Goal: Task Accomplishment & Management: Use online tool/utility

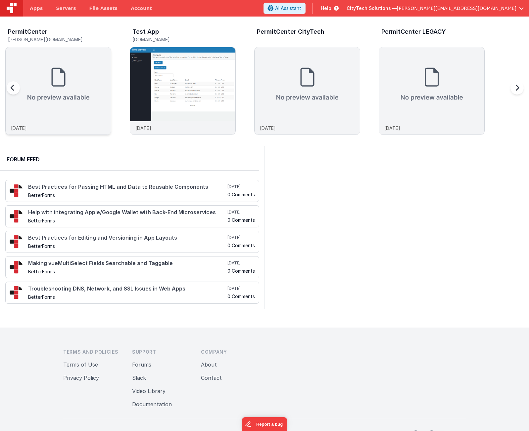
click at [62, 108] on img at bounding box center [58, 84] width 105 height 74
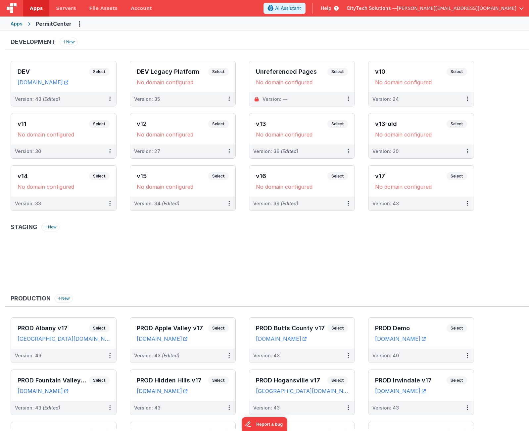
click at [168, 262] on ul at bounding box center [270, 267] width 518 height 43
click at [102, 74] on span "Select" at bounding box center [99, 72] width 21 height 8
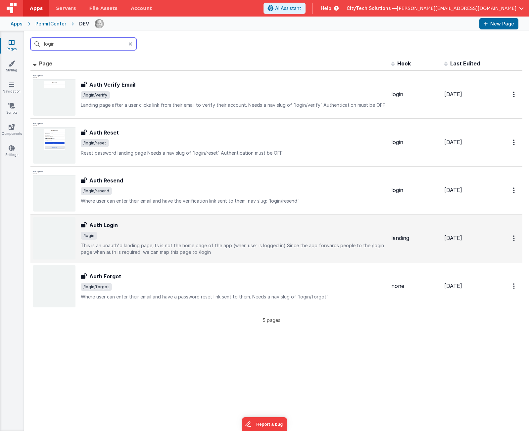
type input "login"
click at [153, 228] on div "Auth Login" at bounding box center [233, 225] width 305 height 8
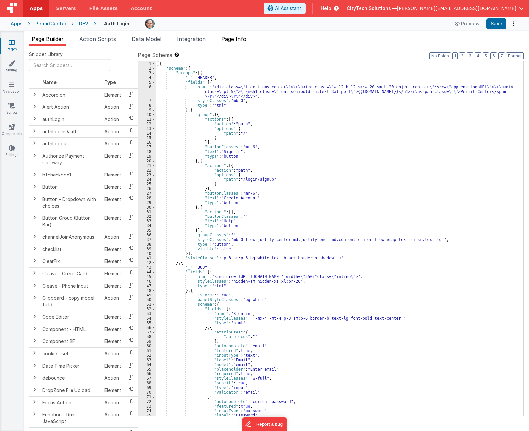
click at [244, 40] on span "Page Info" at bounding box center [233, 39] width 25 height 7
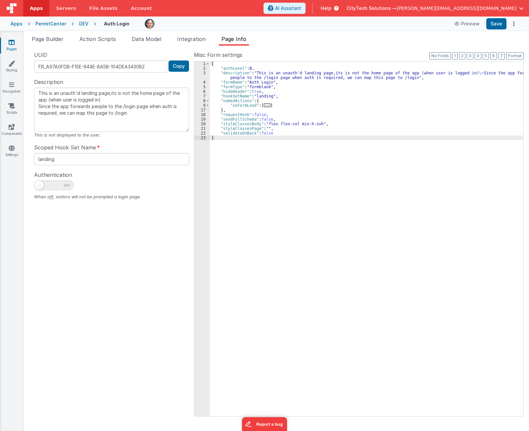
click at [275, 105] on div "{ "authLevel" : 0 , "description" : "This is an unauth'd landing page,its is no…" at bounding box center [366, 244] width 313 height 364
click at [264, 104] on span "..." at bounding box center [267, 106] width 7 height 4
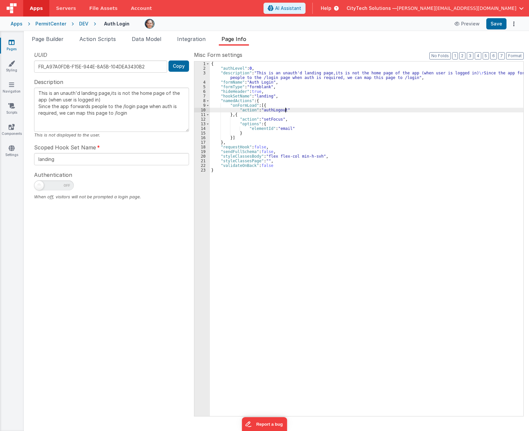
click at [295, 109] on div "{ "authLevel" : 0 , "description" : "This is an unauth'd landing page,its is no…" at bounding box center [366, 244] width 313 height 364
click at [293, 113] on div "{ "authLevel" : 0 , "description" : "This is an unauth'd landing page,its is no…" at bounding box center [366, 244] width 313 height 364
click at [290, 122] on div "{ "authLevel" : 0 , "description" : "This is an unauth'd landing page,its is no…" at bounding box center [366, 244] width 313 height 364
click at [101, 38] on span "Action Scripts" at bounding box center [97, 39] width 36 height 7
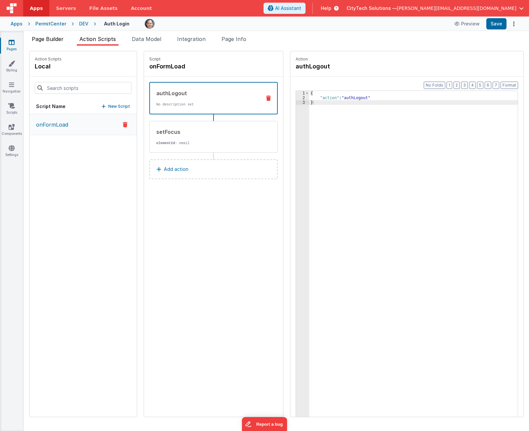
click at [56, 40] on span "Page Builder" at bounding box center [48, 39] width 32 height 7
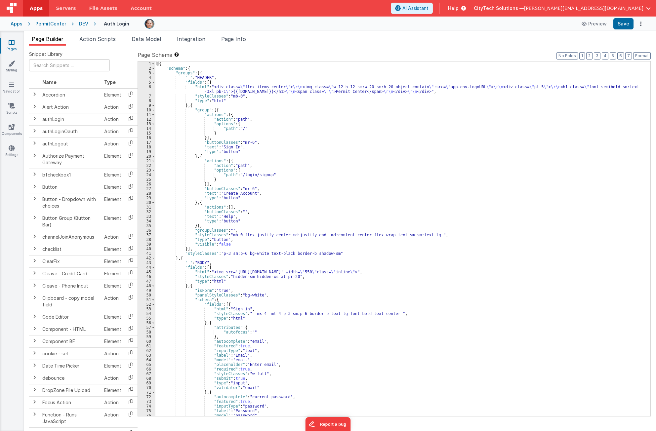
click at [50, 23] on div "PermitCenter" at bounding box center [50, 24] width 31 height 7
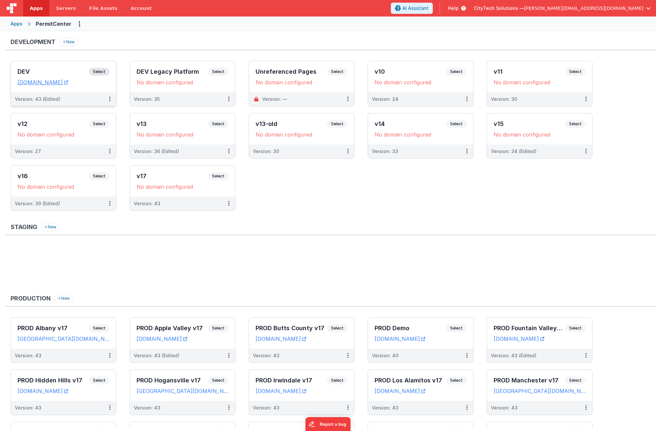
click at [104, 71] on span "Select" at bounding box center [99, 72] width 21 height 8
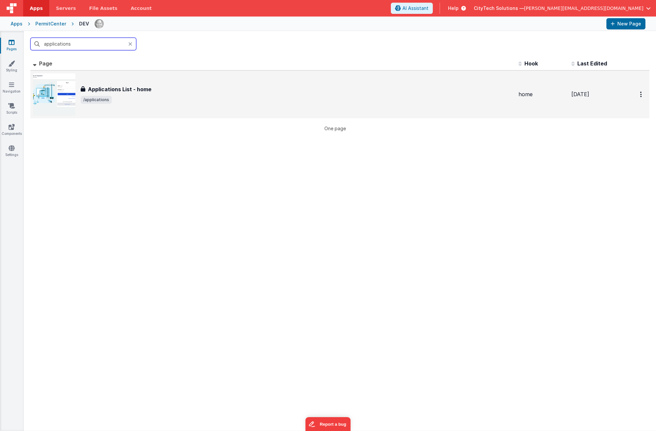
type input "applications"
click at [127, 83] on div "Applications List - home Applications List - home /applications" at bounding box center [273, 94] width 480 height 42
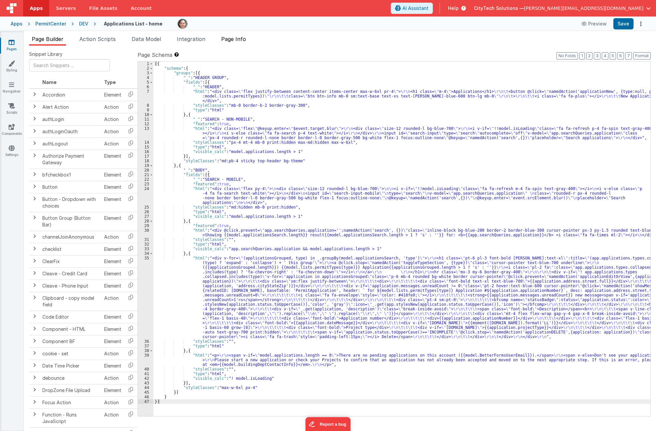
click at [238, 37] on span "Page Info" at bounding box center [233, 39] width 25 height 7
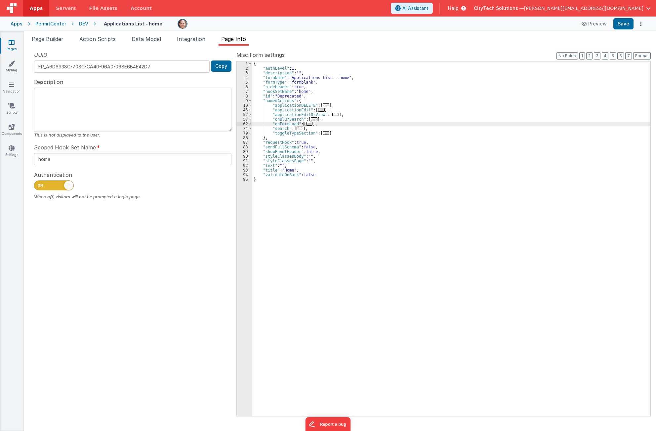
click at [307, 124] on span "..." at bounding box center [309, 124] width 7 height 4
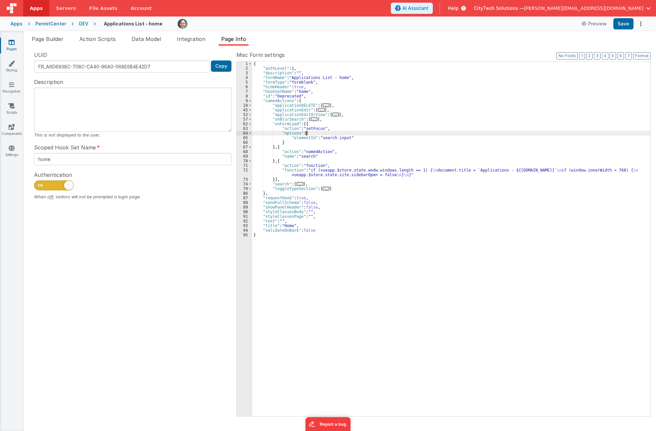
click at [314, 135] on div "{ "authLevel" : 1 , "description" : "" , "formName" : "Applications List - home…" at bounding box center [451, 244] width 398 height 364
click at [315, 126] on div "{ "authLevel" : 1 , "description" : "" , "formName" : "Applications List - home…" at bounding box center [451, 244] width 398 height 364
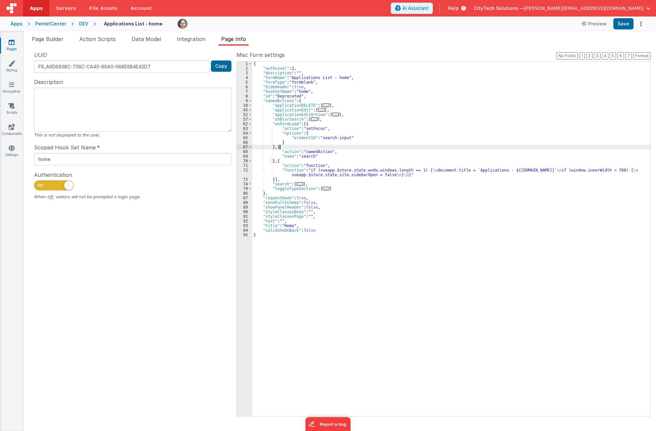
click at [309, 147] on div "{ "authLevel" : 1 , "description" : "" , "formName" : "Applications List - home…" at bounding box center [451, 244] width 398 height 364
click at [324, 151] on div "{ "authLevel" : 1 , "description" : "" , "formName" : "Applications List - home…" at bounding box center [451, 244] width 398 height 364
click at [305, 156] on div "{ "authLevel" : 1 , "description" : "" , "formName" : "Applications List - home…" at bounding box center [451, 244] width 398 height 364
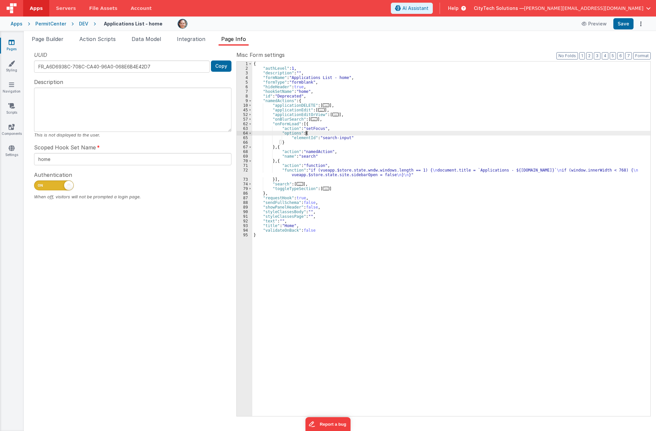
click at [315, 132] on div "{ "authLevel" : 1 , "description" : "" , "formName" : "Applications List - home…" at bounding box center [451, 244] width 398 height 364
click at [323, 123] on div "{ "authLevel" : 1 , "description" : "" , "formName" : "Applications List - home…" at bounding box center [451, 244] width 398 height 364
drag, startPoint x: 314, startPoint y: 124, endPoint x: 312, endPoint y: 131, distance: 7.5
click at [314, 124] on div "{ "authLevel" : 1 , "description" : "" , "formName" : "Applications List - home…" at bounding box center [451, 244] width 398 height 364
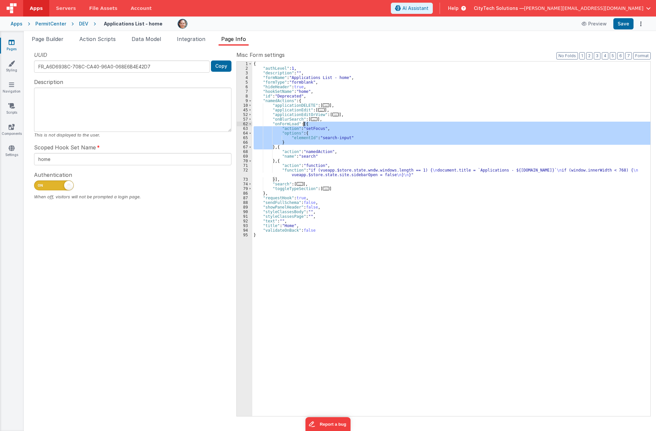
drag, startPoint x: 272, startPoint y: 147, endPoint x: 303, endPoint y: 124, distance: 38.6
click at [303, 124] on div "{ "authLevel" : 1 , "description" : "" , "formName" : "Applications List - home…" at bounding box center [451, 244] width 398 height 364
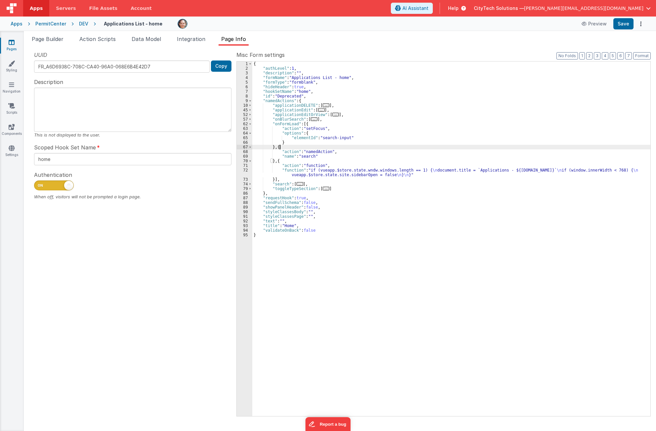
click at [303, 148] on div "{ "authLevel" : 1 , "description" : "" , "formName" : "Applications List - home…" at bounding box center [451, 244] width 398 height 364
click at [320, 152] on div "{ "authLevel" : 1 , "description" : "" , "formName" : "Applications List - home…" at bounding box center [451, 244] width 398 height 364
click at [307, 156] on div "{ "authLevel" : 1 , "description" : "" , "formName" : "Applications List - home…" at bounding box center [451, 244] width 398 height 364
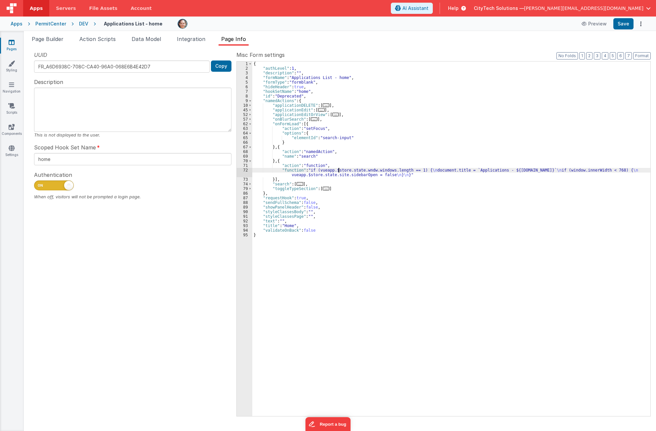
click at [338, 171] on div "{ "authLevel" : 1 , "description" : "" , "formName" : "Applications List - home…" at bounding box center [451, 244] width 398 height 364
click at [297, 185] on span "..." at bounding box center [300, 184] width 7 height 4
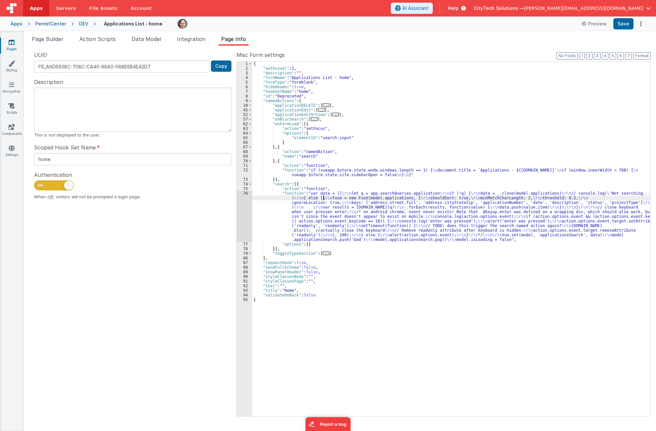
click at [323, 197] on div "{ "authLevel" : 1 , "description" : "" , "formName" : "Applications List - home…" at bounding box center [451, 244] width 398 height 364
click at [240, 213] on div "76" at bounding box center [245, 216] width 16 height 51
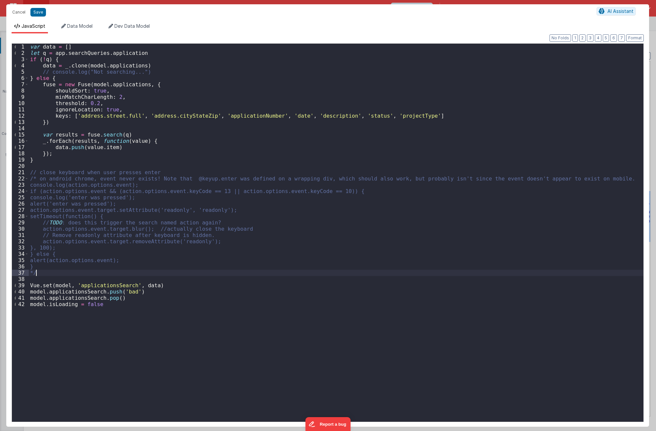
click at [169, 272] on div "var data = [ ] let q = app . searchQueries . application if ( ! q ) { data = _ …" at bounding box center [336, 239] width 615 height 391
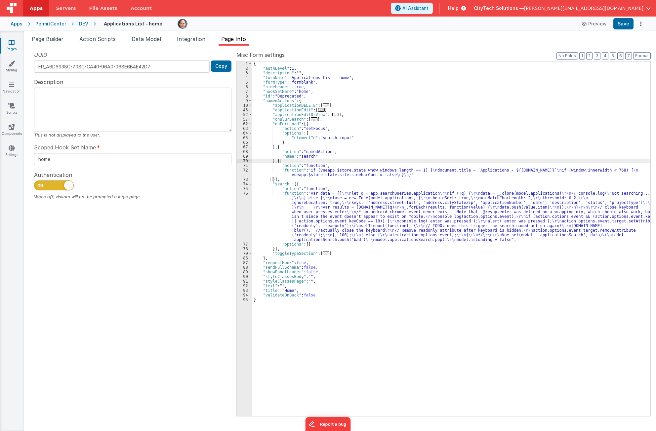
click at [338, 160] on div "{ "authLevel" : 1 , "description" : "" , "formName" : "Applications List - home…" at bounding box center [451, 244] width 398 height 364
drag, startPoint x: 350, startPoint y: 138, endPoint x: 340, endPoint y: 134, distance: 11.0
click at [349, 138] on div "{ "authLevel" : 1 , "description" : "" , "formName" : "Applications List - home…" at bounding box center [451, 244] width 398 height 364
drag, startPoint x: 346, startPoint y: 138, endPoint x: 320, endPoint y: 136, distance: 25.8
click at [320, 136] on div "{ "authLevel" : 1 , "description" : "" , "formName" : "Applications List - home…" at bounding box center [451, 244] width 398 height 364
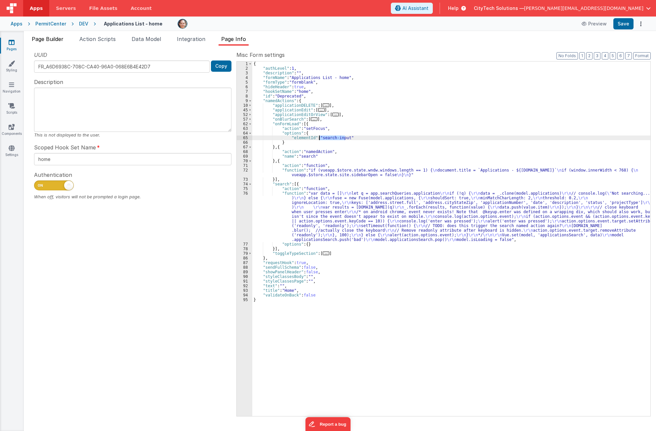
click at [32, 38] on span "Page Builder" at bounding box center [48, 39] width 32 height 7
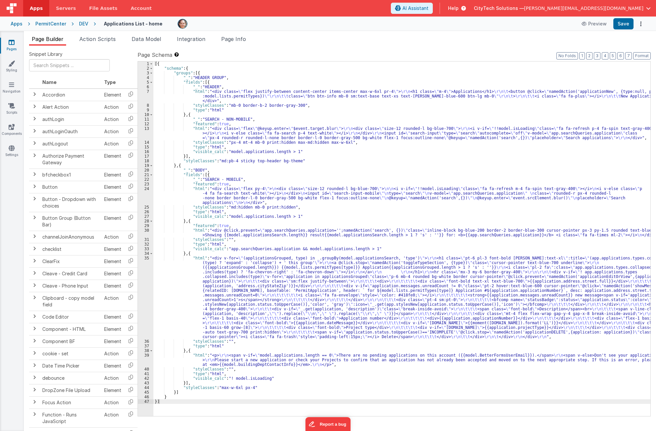
click at [346, 116] on div "[{ "schema" : { "groups" : [{ "_" : "HEADER GROUP" , "fields" : [{ "_" : "HEADE…" at bounding box center [402, 244] width 497 height 364
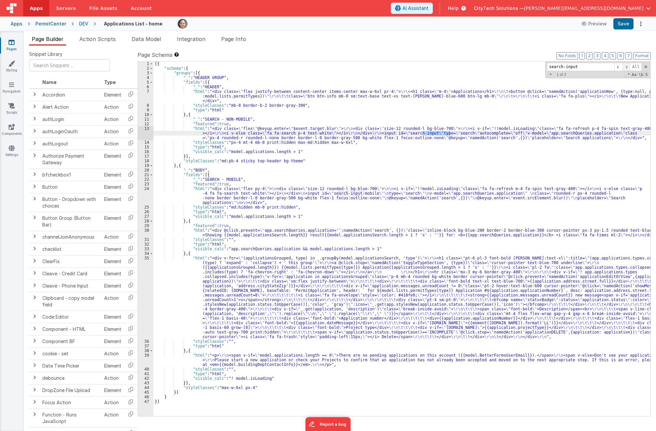
type input "search-input"
click at [528, 67] on span at bounding box center [627, 67] width 8 height 8
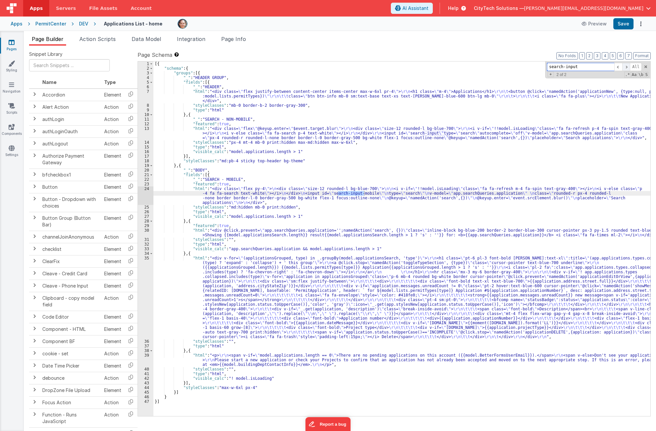
click at [528, 67] on span at bounding box center [627, 67] width 8 height 8
click at [528, 65] on span at bounding box center [627, 67] width 8 height 8
click at [243, 38] on span "Page Info" at bounding box center [233, 39] width 25 height 7
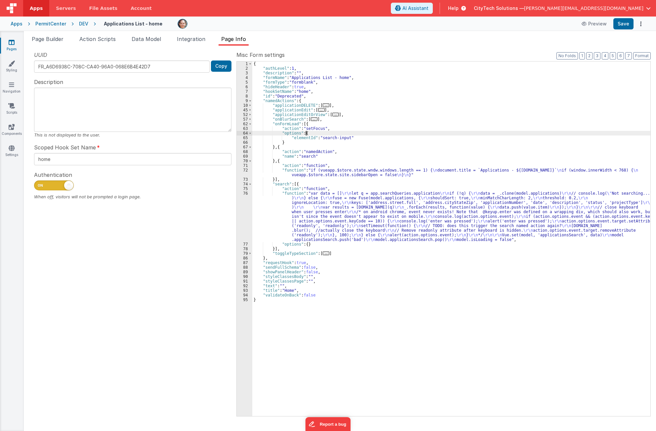
click at [321, 133] on div "{ "authLevel" : 1 , "description" : "" , "formName" : "Applications List - home…" at bounding box center [451, 244] width 398 height 364
click at [341, 134] on div "{ "authLevel" : 1 , "description" : "" , "formName" : "Applications List - home…" at bounding box center [451, 244] width 398 height 364
click at [341, 125] on div "{ "authLevel" : 1 , "description" : "" , "formName" : "Applications List - home…" at bounding box center [451, 244] width 398 height 364
click at [330, 132] on div "{ "authLevel" : 1 , "description" : "" , "formName" : "Applications List - home…" at bounding box center [451, 244] width 398 height 364
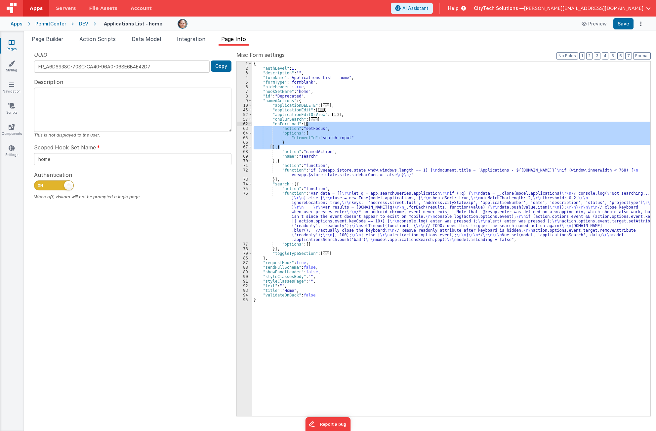
drag, startPoint x: 284, startPoint y: 147, endPoint x: 318, endPoint y: 124, distance: 40.6
click at [318, 124] on div "{ "authLevel" : 1 , "description" : "" , "formName" : "Applications List - home…" at bounding box center [451, 244] width 398 height 364
click at [316, 125] on div "{ "authLevel" : 1 , "description" : "" , "formName" : "Applications List - home…" at bounding box center [451, 239] width 398 height 355
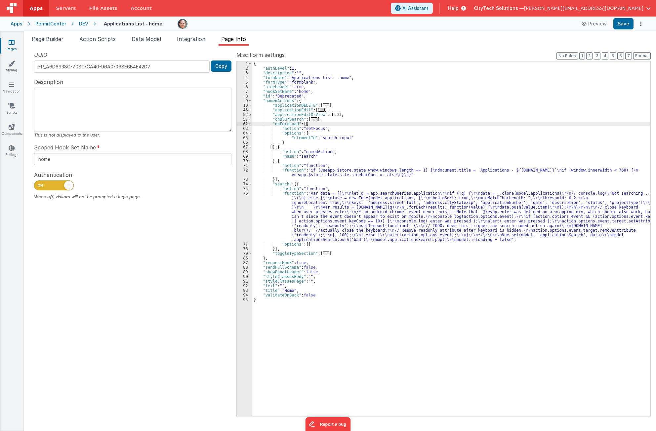
click at [313, 129] on div "{ "authLevel" : 1 , "description" : "" , "formName" : "Applications List - home…" at bounding box center [451, 244] width 398 height 364
click at [292, 133] on div "{ "authLevel" : 1 , "description" : "" , "formName" : "Applications List - home…" at bounding box center [451, 244] width 398 height 364
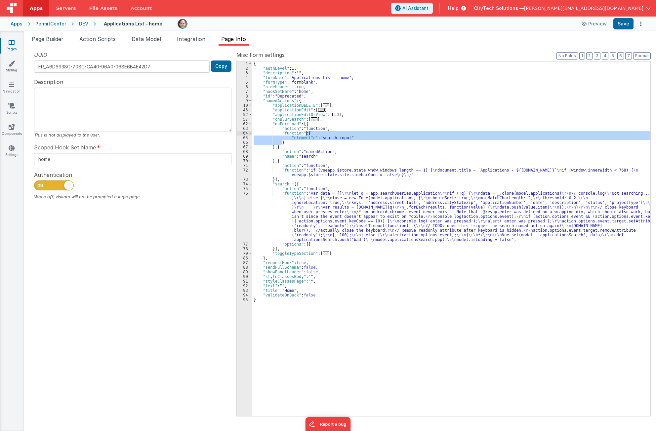
drag, startPoint x: 296, startPoint y: 144, endPoint x: 306, endPoint y: 132, distance: 15.7
click at [306, 132] on div "{ "authLevel" : 1 , "description" : "" , "formName" : "Applications List - home…" at bounding box center [451, 244] width 398 height 364
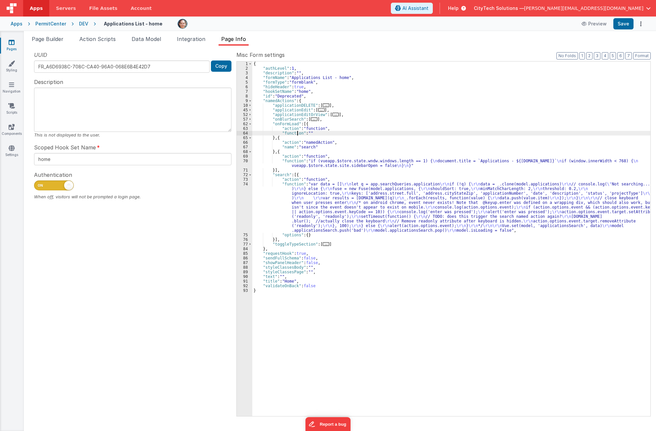
click at [298, 134] on div "{ "authLevel" : 1 , "description" : "" , "formName" : "Applications List - home…" at bounding box center [451, 244] width 398 height 364
click at [240, 132] on div "64" at bounding box center [245, 133] width 16 height 5
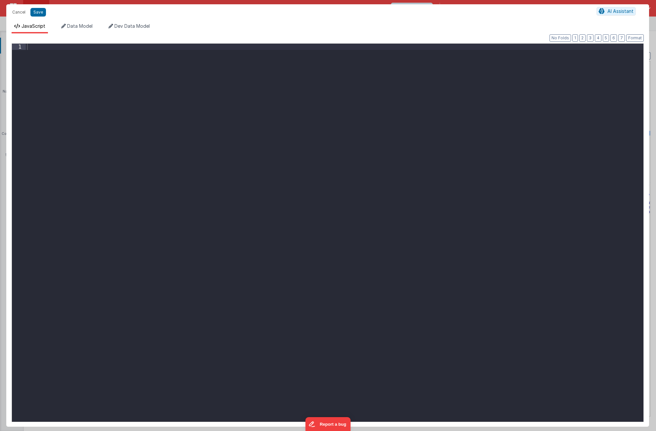
click at [182, 220] on div at bounding box center [335, 239] width 618 height 391
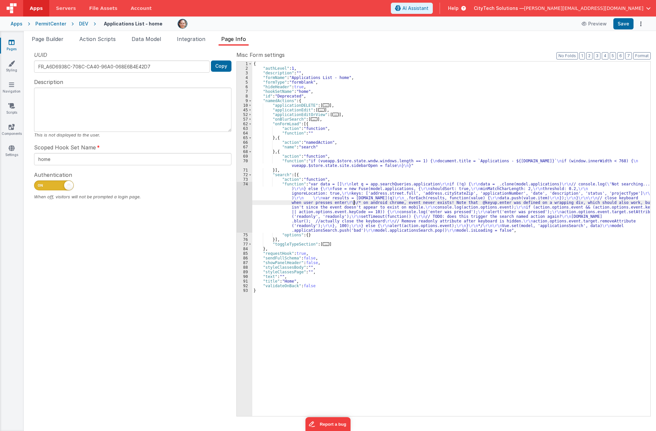
click at [354, 203] on div "{ "authLevel" : 1 , "description" : "" , "formName" : "Applications List - home…" at bounding box center [451, 244] width 398 height 364
click at [47, 36] on span "Page Builder" at bounding box center [48, 39] width 32 height 7
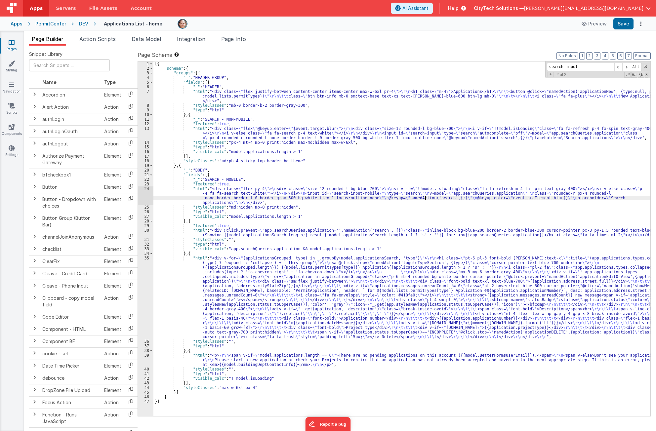
click at [426, 197] on div "[{ "schema" : { "groups" : [{ "_" : "HEADER GROUP" , "fields" : [{ "_" : "HEADE…" at bounding box center [402, 244] width 497 height 364
click at [445, 132] on div "[{ "schema" : { "groups" : [{ "_" : "HEADER GROUP" , "fields" : [{ "_" : "HEADE…" at bounding box center [402, 244] width 497 height 364
click at [528, 133] on div "[{ "schema" : { "groups" : [{ "_" : "HEADER GROUP" , "fields" : [{ "_" : "HEADE…" at bounding box center [402, 244] width 497 height 364
click at [528, 134] on div "[{ "schema" : { "groups" : [{ "_" : "HEADER GROUP" , "fields" : [{ "_" : "HEADE…" at bounding box center [402, 244] width 497 height 364
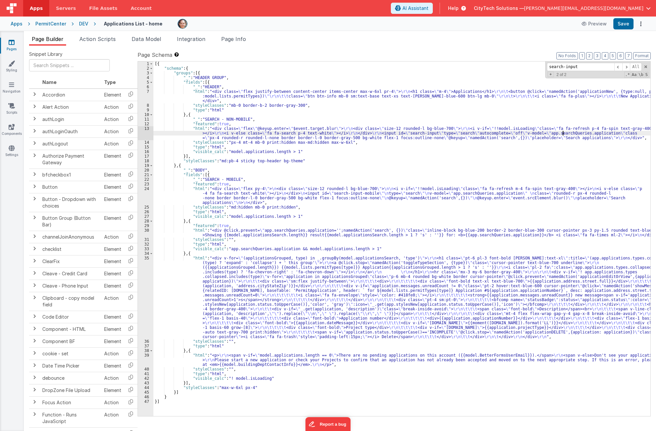
click at [528, 134] on div "[{ "schema" : { "groups" : [{ "_" : "HEADER GROUP" , "fields" : [{ "_" : "HEADE…" at bounding box center [402, 244] width 497 height 364
click at [528, 135] on div "[{ "schema" : { "groups" : [{ "_" : "HEADER GROUP" , "fields" : [{ "_" : "HEADE…" at bounding box center [402, 244] width 497 height 364
click at [528, 134] on div "[{ "schema" : { "groups" : [{ "_" : "HEADER GROUP" , "fields" : [{ "_" : "HEADE…" at bounding box center [402, 244] width 497 height 364
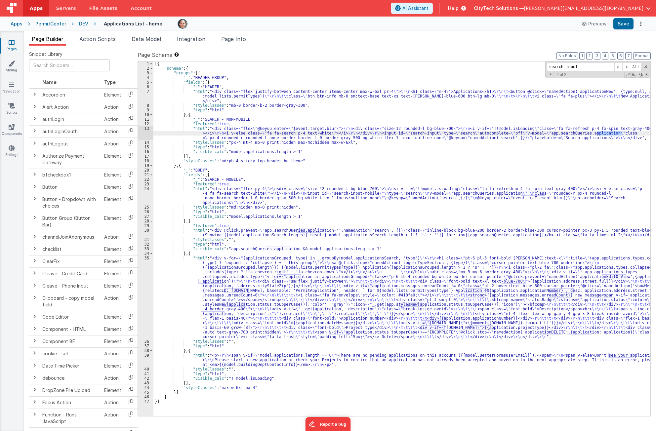
click at [240, 130] on div "[{ "schema" : { "groups" : [{ "_" : "HEADER GROUP" , "fields" : [{ "_" : "HEADE…" at bounding box center [402, 244] width 497 height 364
click at [148, 132] on div "13" at bounding box center [146, 133] width 16 height 14
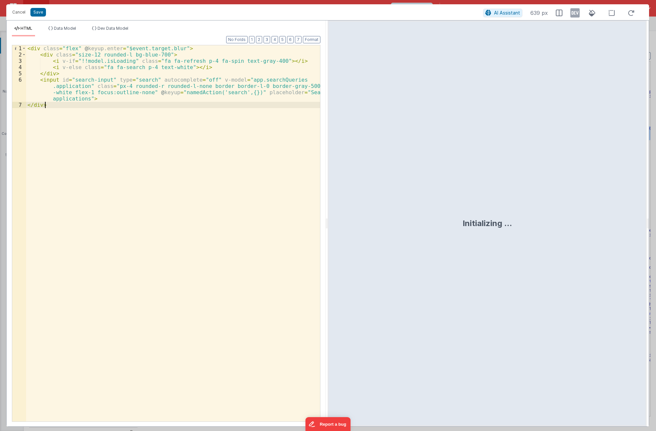
click at [135, 131] on div "< div class = "flex" @ keyup.enter = "$event.target.blur" > < div class = "size…" at bounding box center [173, 239] width 294 height 389
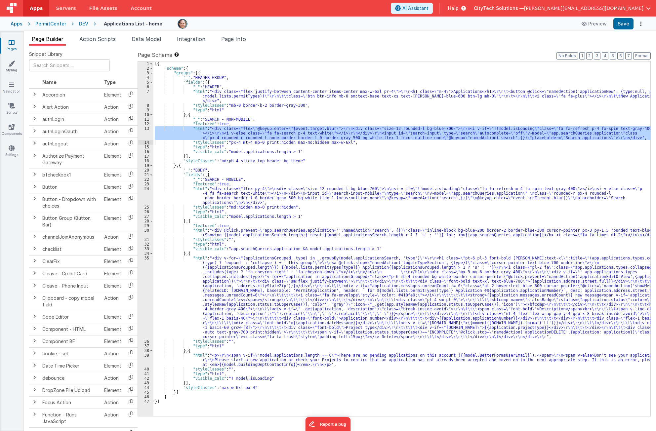
click at [215, 115] on div "[{ "schema" : { "groups" : [{ "_" : "HEADER GROUP" , "fields" : [{ "_" : "HEADE…" at bounding box center [402, 244] width 497 height 364
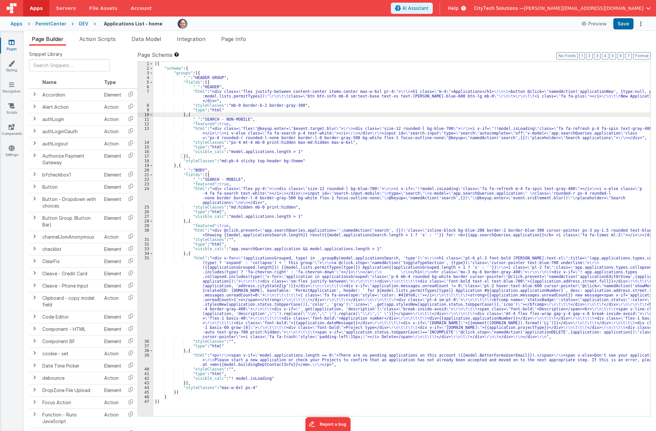
click at [189, 164] on div "[{ "schema" : { "groups" : [{ "_" : "HEADER GROUP" , "fields" : [{ "_" : "HEADE…" at bounding box center [402, 244] width 497 height 364
click at [217, 81] on div "[{ "schema" : { "groups" : [{ "_" : "HEADER GROUP" , "fields" : [{ "_" : "HEADE…" at bounding box center [402, 244] width 497 height 364
click at [257, 116] on div "[{ "schema" : { "groups" : [{ "_" : "HEADER GROUP" , "fields" : [{ "_" : "HEADE…" at bounding box center [402, 244] width 497 height 364
drag, startPoint x: 281, startPoint y: 152, endPoint x: 227, endPoint y: 153, distance: 54.3
click at [227, 153] on div "[{ "schema" : { "groups" : [{ "_" : "HEADER GROUP" , "fields" : [{ "_" : "HEADE…" at bounding box center [402, 244] width 497 height 364
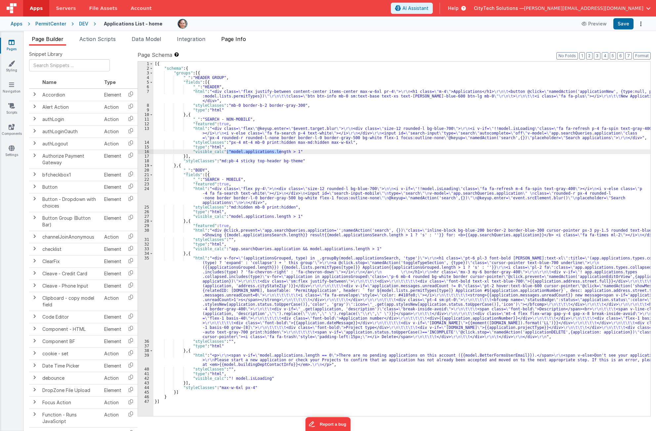
click at [238, 37] on span "Page Info" at bounding box center [233, 39] width 25 height 7
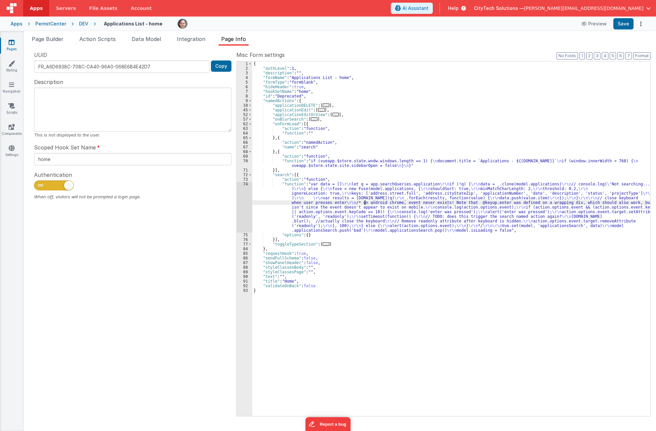
click at [364, 201] on div "{ "authLevel" : 1 , "description" : "" , "formName" : "Applications List - home…" at bounding box center [451, 244] width 398 height 364
click at [43, 42] on span "Page Builder" at bounding box center [48, 39] width 32 height 7
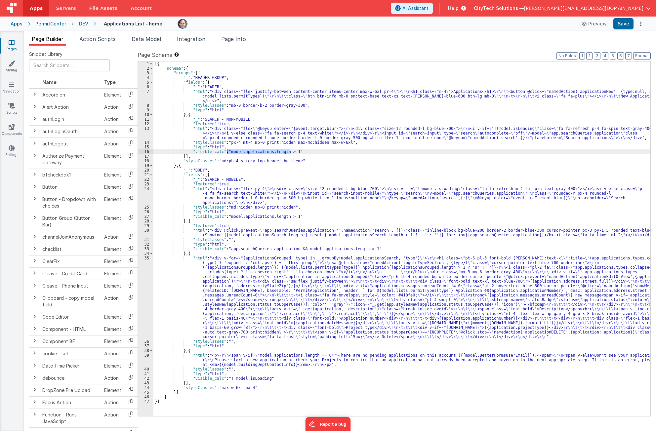
drag, startPoint x: 290, startPoint y: 151, endPoint x: 228, endPoint y: 150, distance: 62.2
click at [228, 150] on div "[{ "schema" : { "groups" : [{ "_" : "HEADER GROUP" , "fields" : [{ "_" : "HEADE…" at bounding box center [402, 244] width 497 height 364
click at [302, 83] on div "[{ "schema" : { "groups" : [{ "_" : "HEADER GROUP" , "fields" : [{ "_" : "HEADE…" at bounding box center [402, 244] width 497 height 364
click at [327, 91] on div "[{ "schema" : { "groups" : [{ "_" : "HEADER GROUP" , "fields" : [{ "_" : "HEADE…" at bounding box center [402, 244] width 497 height 364
click at [414, 133] on div "[{ "schema" : { "groups" : [{ "_" : "HEADER GROUP" , "fields" : [{ "_" : "HEADE…" at bounding box center [402, 244] width 497 height 364
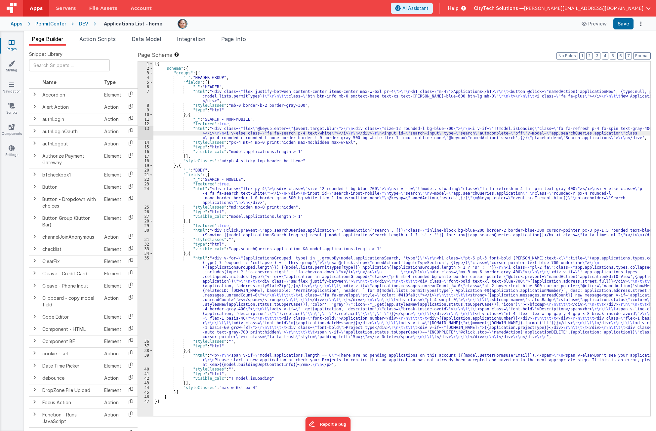
click at [340, 189] on div "[{ "schema" : { "groups" : [{ "_" : "HEADER GROUP" , "fields" : [{ "_" : "HEADE…" at bounding box center [402, 244] width 497 height 364
click at [240, 41] on span "Page Info" at bounding box center [233, 39] width 25 height 7
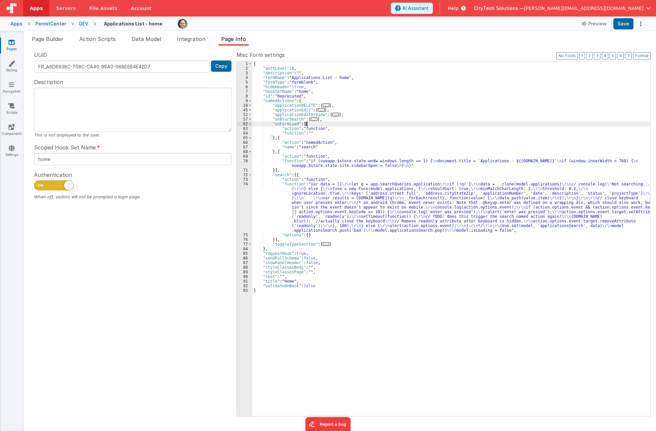
click at [328, 122] on div "{ "authLevel" : 1 , "description" : "" , "formName" : "Applications List - home…" at bounding box center [451, 244] width 398 height 364
drag, startPoint x: 331, startPoint y: 133, endPoint x: 321, endPoint y: 132, distance: 10.3
click at [331, 133] on div "{ "authLevel" : 1 , "description" : "" , "formName" : "Applications List - home…" at bounding box center [451, 244] width 398 height 364
click at [241, 132] on div "64" at bounding box center [245, 133] width 16 height 5
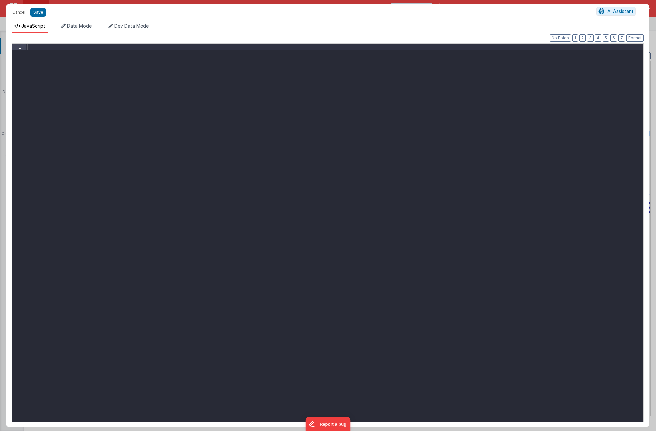
click at [310, 222] on div at bounding box center [335, 239] width 618 height 391
paste textarea
click at [144, 53] on div "if ( model . applications . length > 1 ) { }" at bounding box center [335, 239] width 618 height 391
click at [161, 213] on div "if ( model . applications . length > 1 ) { vueapp . $store . dispatch ( 'ACTION…" at bounding box center [335, 239] width 618 height 391
click at [170, 54] on div "if ( model . applications . length > 1 ) { vueapp . $store . dispatch ( 'ACTION…" at bounding box center [335, 239] width 618 height 391
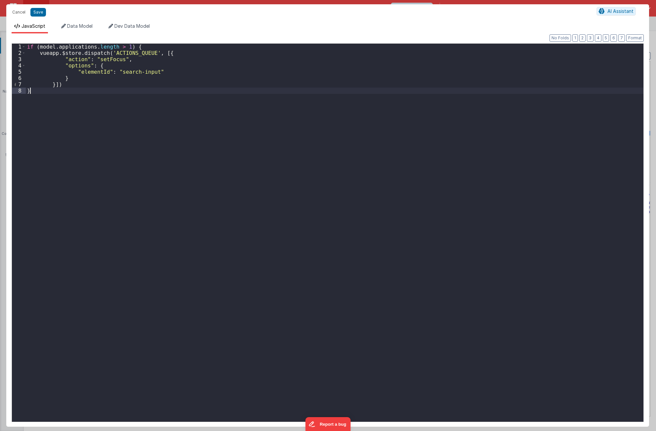
click at [83, 138] on div "if ( model . applications . length > 1 ) { vueapp . $store . dispatch ( 'ACTION…" at bounding box center [335, 239] width 618 height 391
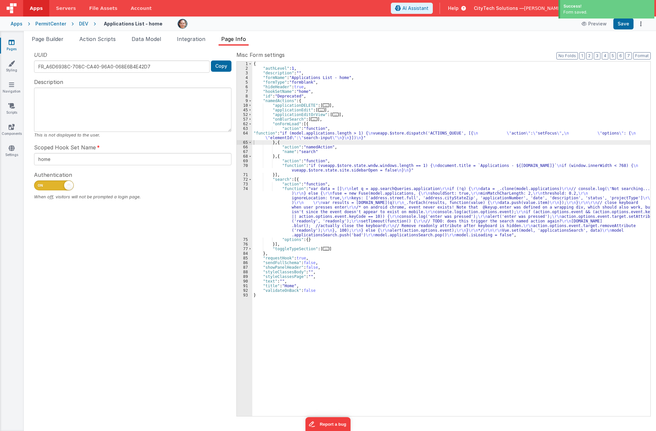
drag, startPoint x: 180, startPoint y: 325, endPoint x: 122, endPoint y: 271, distance: 79.1
click at [179, 321] on div "UUID FR_A6D6938C-708C-CA40-96A0-068E6B4E42D7 Copy Description This is not displ…" at bounding box center [132, 233] width 207 height 365
click at [440, 310] on div "{ "authLevel" : 1 , "description" : "" , "formName" : "Applications List - home…" at bounding box center [451, 244] width 398 height 364
click at [356, 40] on ul "Page Builder Action Scripts Data Model Integration Page Info" at bounding box center [340, 40] width 633 height 11
click at [355, 38] on ul "Page Builder Action Scripts Data Model Integration Page Info" at bounding box center [340, 40] width 633 height 11
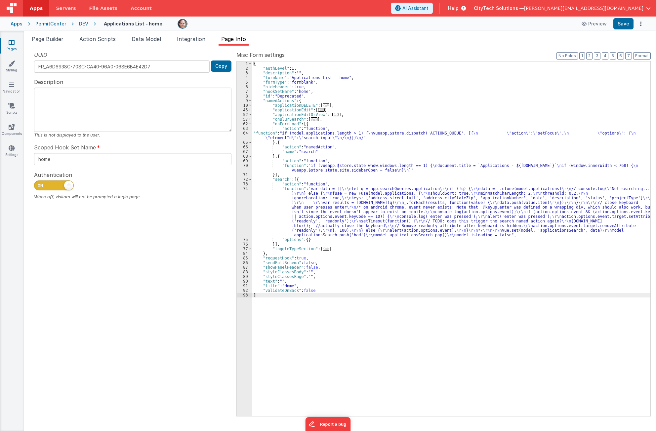
click at [325, 124] on div "{ "authLevel" : 1 , "description" : "" , "formName" : "Applications List - home…" at bounding box center [451, 244] width 398 height 364
click at [324, 131] on div "{ "authLevel" : 1 , "description" : "" , "formName" : "Applications List - home…" at bounding box center [451, 244] width 398 height 364
click at [248, 133] on div "64" at bounding box center [245, 135] width 16 height 9
click at [244, 134] on div "64" at bounding box center [245, 135] width 16 height 9
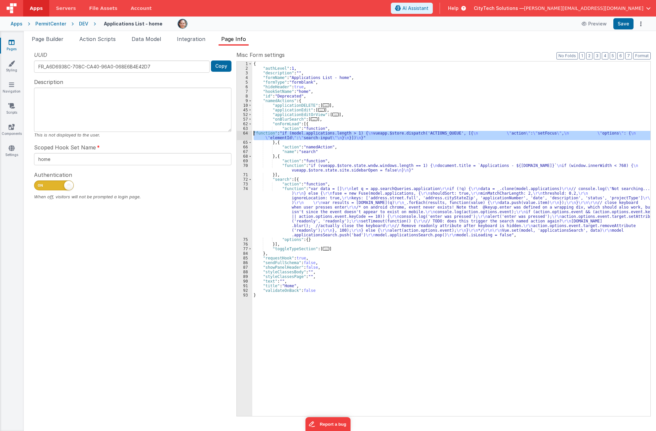
click at [242, 135] on div "64" at bounding box center [245, 135] width 16 height 9
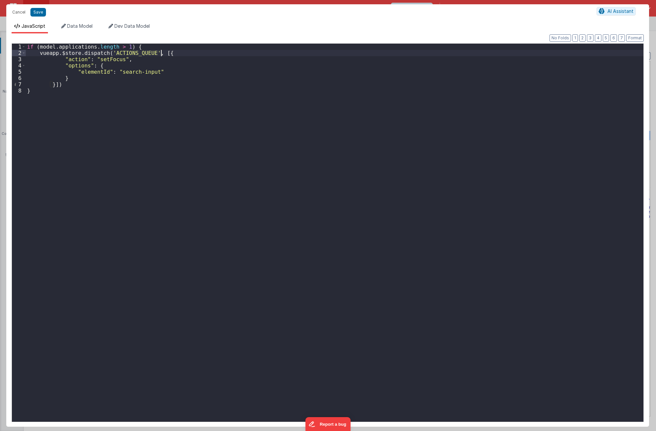
click at [201, 53] on div "if ( model . applications . length > 1 ) { vueapp . $store . dispatch ( 'ACTION…" at bounding box center [335, 239] width 618 height 391
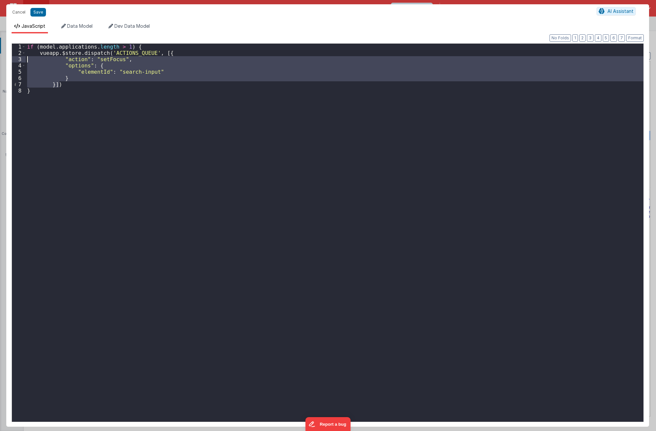
drag, startPoint x: 66, startPoint y: 85, endPoint x: 19, endPoint y: 60, distance: 53.7
click at [19, 60] on div "1 2 3 4 5 6 7 8 if ( model . applications . length > 1 ) { vueapp . $store . di…" at bounding box center [328, 232] width 633 height 379
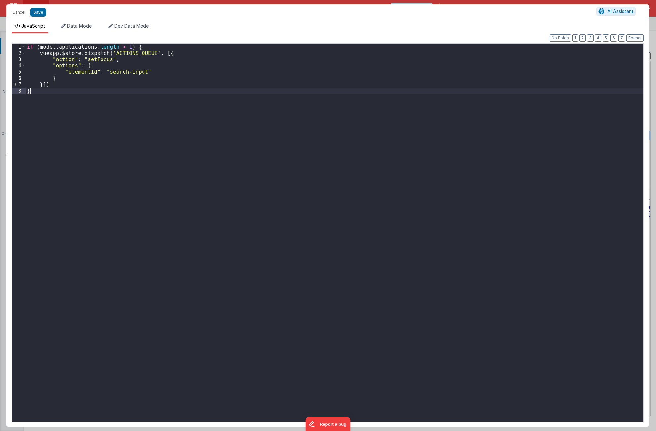
click at [67, 91] on div "if ( model . applications . length > 1 ) { vueapp . $store . dispatch ( 'ACTION…" at bounding box center [335, 239] width 618 height 391
click at [69, 86] on div "if ( model . applications . length > 1 ) { vueapp . $store . dispatch ( 'ACTION…" at bounding box center [335, 239] width 618 height 391
click at [70, 73] on div "if ( model . applications . length > 1 ) { vueapp . $store . dispatch ( 'ACTION…" at bounding box center [335, 239] width 618 height 391
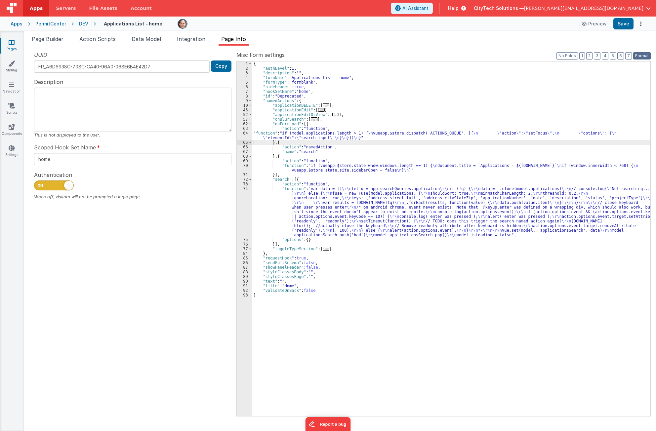
click at [528, 54] on button "Format" at bounding box center [643, 55] width 18 height 7
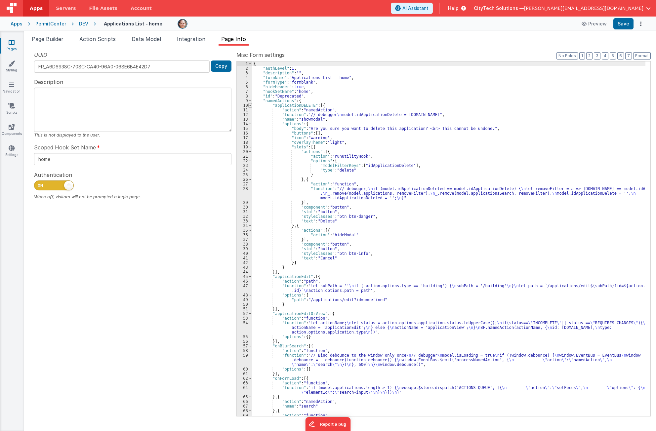
click at [249, 107] on span at bounding box center [250, 105] width 4 height 5
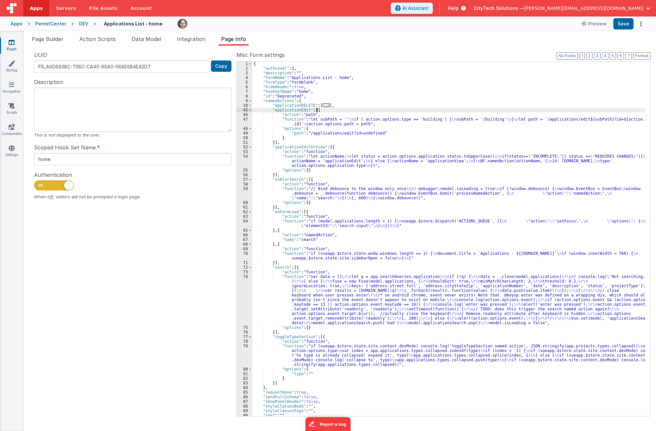
click at [322, 109] on div "{ "authLevel" : 1 , "description" : "" , "formName" : "Applications List - home…" at bounding box center [448, 244] width 393 height 364
click at [317, 212] on div "{ "authLevel" : 1 , "description" : "" , "formName" : "Applications List - home…" at bounding box center [448, 244] width 393 height 364
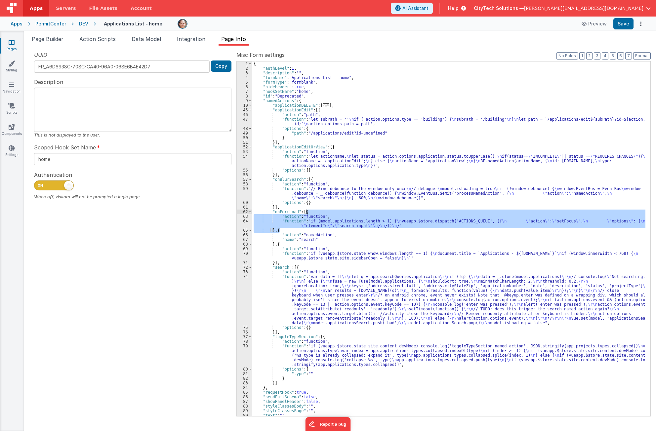
drag, startPoint x: 307, startPoint y: 232, endPoint x: 315, endPoint y: 211, distance: 21.5
click at [315, 211] on div "{ "authLevel" : 1 , "description" : "" , "formName" : "Applications List - home…" at bounding box center [448, 244] width 393 height 364
click at [325, 229] on div "{ "authLevel" : 1 , "description" : "" , "formName" : "Applications List - home…" at bounding box center [448, 239] width 393 height 355
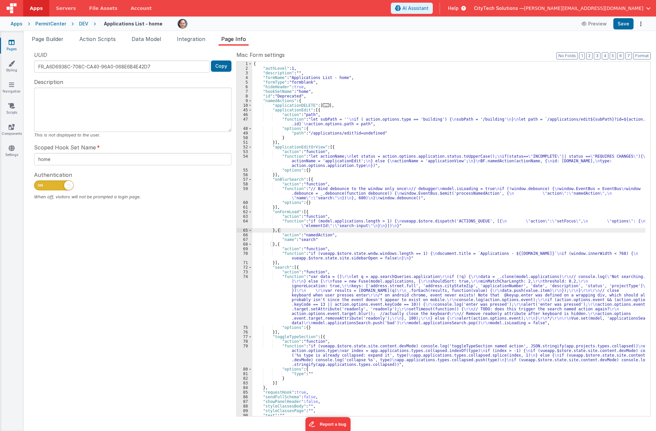
click at [438, 136] on div "{ "authLevel" : 1 , "description" : "" , "formName" : "Applications List - home…" at bounding box center [448, 244] width 393 height 364
click at [82, 23] on div "DEV" at bounding box center [83, 24] width 9 height 7
click at [384, 210] on div "{ "authLevel" : 1 , "description" : "" , "formName" : "Applications List - home…" at bounding box center [448, 244] width 393 height 364
click at [366, 272] on div "{ "authLevel" : 1 , "description" : "" , "formName" : "Applications List - home…" at bounding box center [448, 244] width 393 height 364
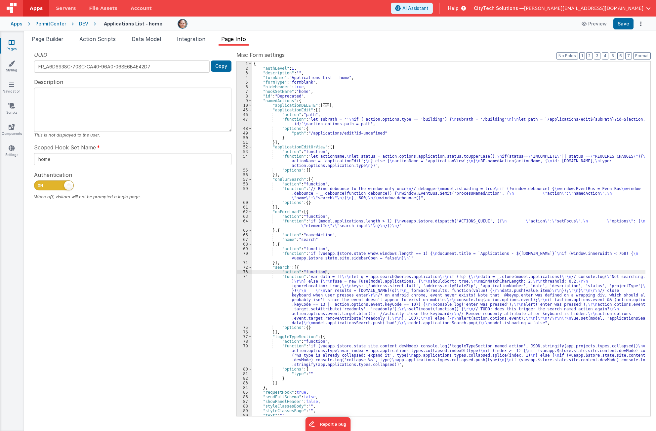
click at [83, 24] on div "DEV" at bounding box center [83, 24] width 9 height 7
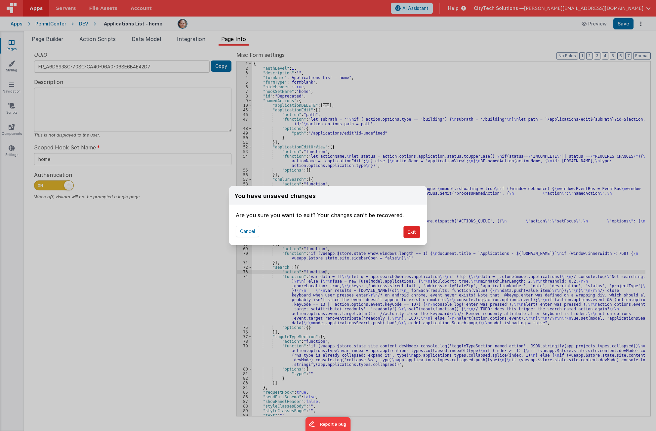
click at [414, 234] on button "Exit" at bounding box center [412, 232] width 17 height 13
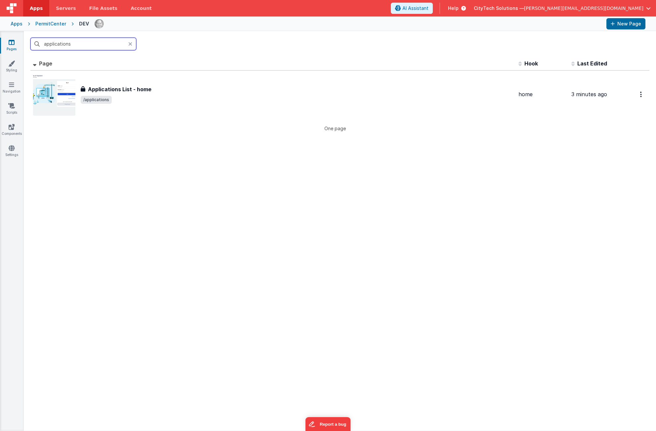
click at [97, 42] on input "applications" at bounding box center [83, 44] width 106 height 13
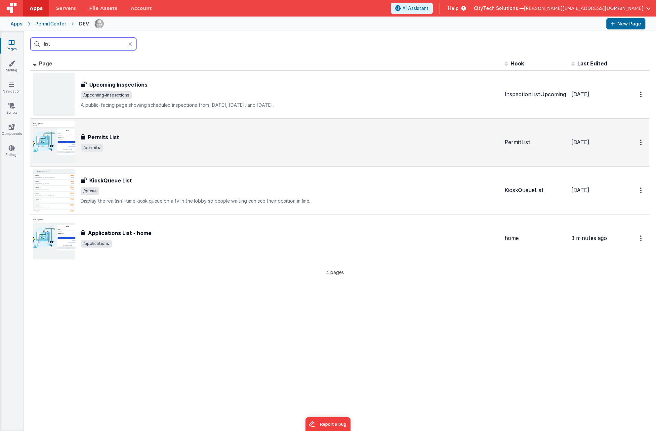
type input "list"
click at [134, 140] on div "Permits List" at bounding box center [290, 137] width 419 height 8
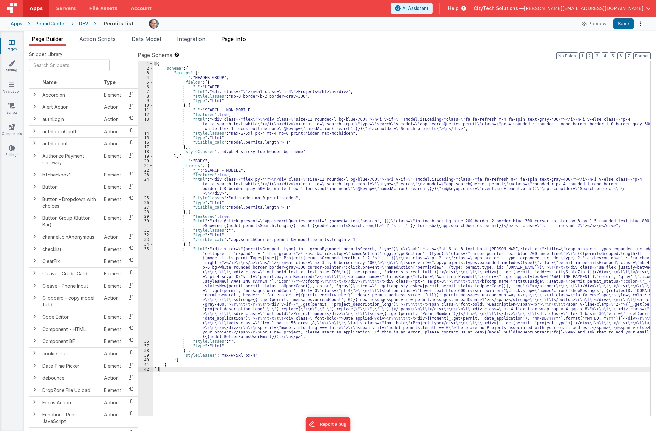
click at [240, 36] on span "Page Info" at bounding box center [233, 39] width 25 height 7
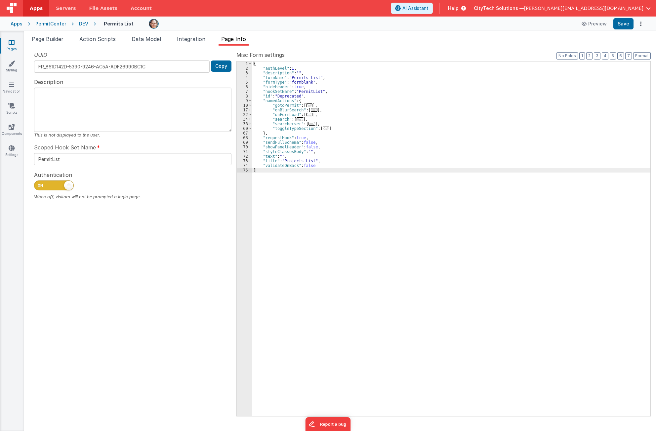
click at [311, 112] on span "..." at bounding box center [314, 110] width 7 height 4
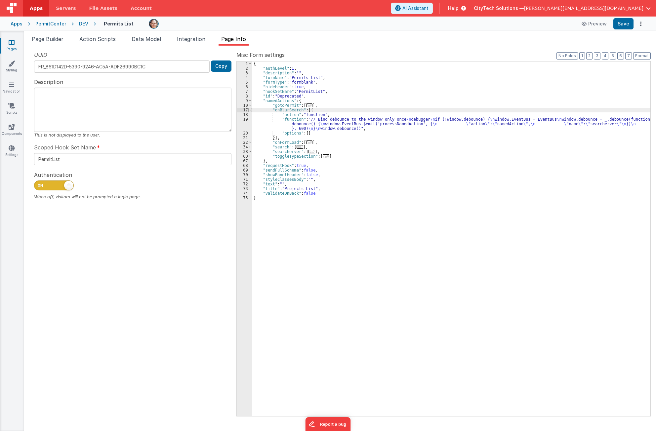
click at [250, 111] on span at bounding box center [250, 110] width 4 height 5
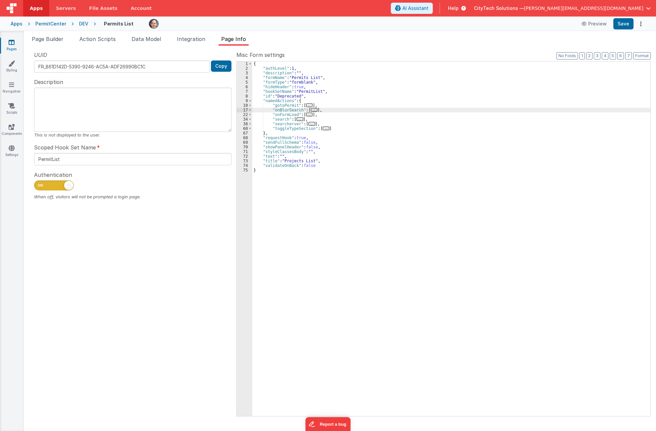
click at [309, 116] on span "..." at bounding box center [309, 115] width 7 height 4
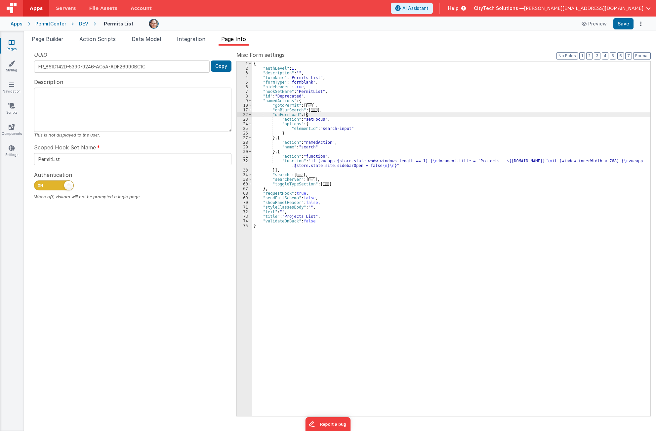
click at [330, 115] on div "{ "authLevel" : 1 , "description" : "" , "formName" : "Permits List" , "formTyp…" at bounding box center [451, 244] width 398 height 364
click at [307, 131] on div "{ "authLevel" : 1 , "description" : "" , "formName" : "Permits List" , "formTyp…" at bounding box center [451, 244] width 398 height 364
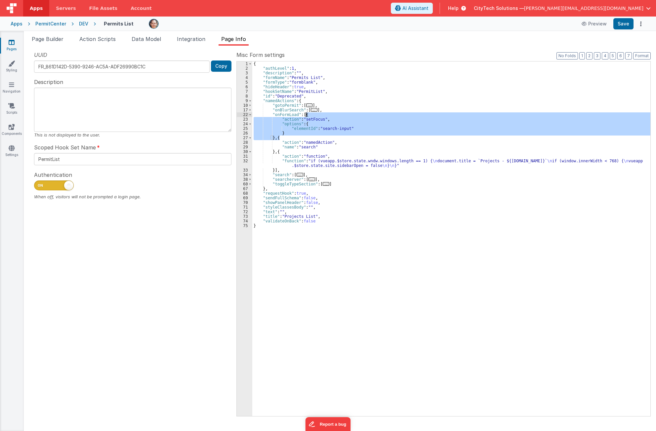
drag, startPoint x: 310, startPoint y: 137, endPoint x: 319, endPoint y: 114, distance: 24.7
click at [319, 114] on div "{ "authLevel" : 1 , "description" : "" , "formName" : "Permits List" , "formTyp…" at bounding box center [451, 244] width 398 height 364
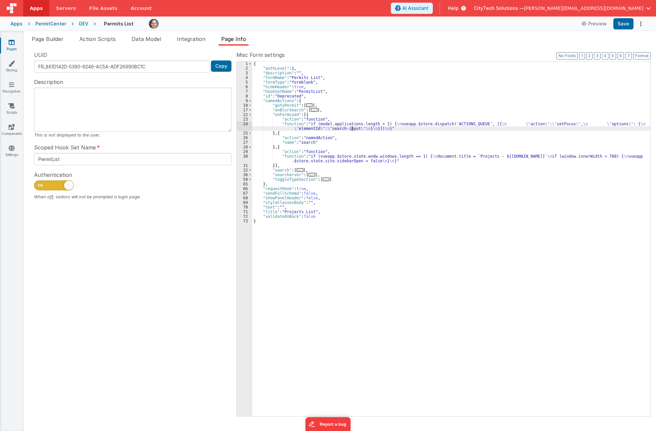
click at [353, 128] on div "{ "authLevel" : 1 , "description" : "" , "formName" : "Permits List" , "formTyp…" at bounding box center [451, 244] width 398 height 364
click at [377, 143] on div "{ "authLevel" : 1 , "description" : "" , "formName" : "Permits List" , "formTyp…" at bounding box center [451, 244] width 398 height 364
drag, startPoint x: 414, startPoint y: 219, endPoint x: 575, endPoint y: 276, distance: 171.7
click at [414, 218] on div "{ "authLevel" : 1 , "description" : "" , "formName" : "Permits List" , "formTyp…" at bounding box center [451, 244] width 398 height 364
click at [397, 130] on div "{ "authLevel" : 1 , "description" : "" , "formName" : "Permits List" , "formTyp…" at bounding box center [451, 244] width 398 height 364
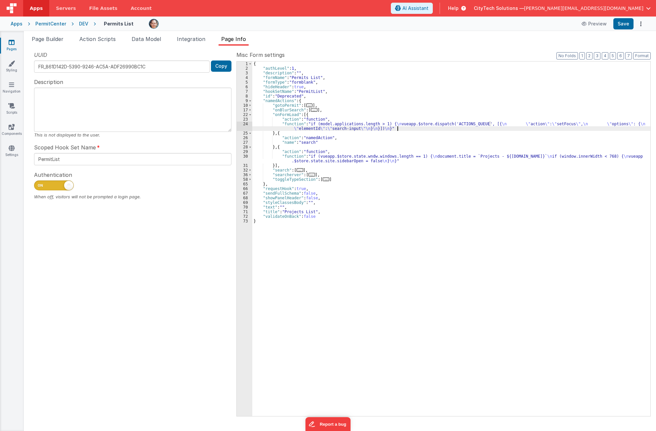
drag, startPoint x: 327, startPoint y: 116, endPoint x: 335, endPoint y: 120, distance: 9.2
click at [328, 116] on div "{ "authLevel" : 1 , "description" : "" , "formName" : "Permits List" , "formTyp…" at bounding box center [451, 244] width 398 height 364
click at [373, 156] on div "{ "authLevel" : 1 , "description" : "" , "formName" : "Permits List" , "formTyp…" at bounding box center [451, 244] width 398 height 364
click at [528, 25] on button "Save" at bounding box center [624, 23] width 20 height 11
click at [383, 124] on div "{ "authLevel" : 1 , "description" : "" , "formName" : "Permits List" , "formTyp…" at bounding box center [451, 244] width 398 height 364
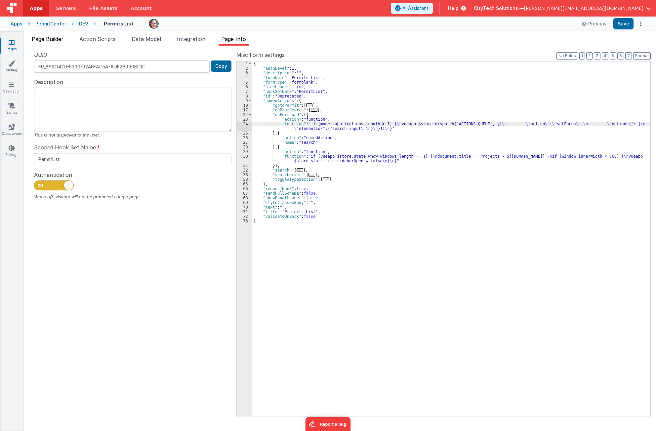
click at [48, 39] on span "Page Builder" at bounding box center [48, 39] width 32 height 7
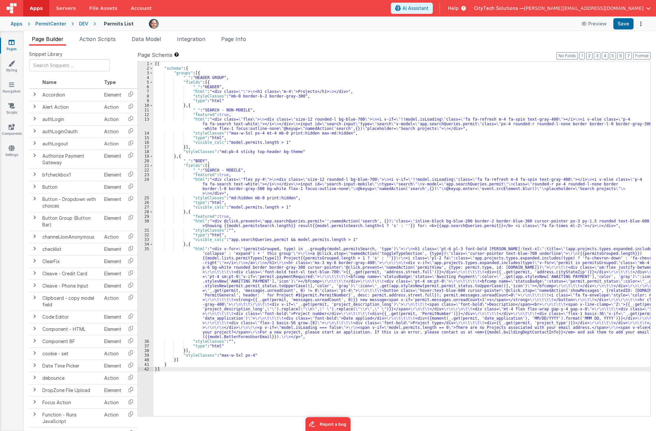
click at [341, 130] on div "[{ "schema" : { "groups" : [{ "_" : "HEADER GROUP" , "fields" : [{ "_" : "HEADE…" at bounding box center [402, 244] width 497 height 364
click at [245, 143] on div "[{ "schema" : { "groups" : [{ "_" : "HEADER GROUP" , "fields" : [{ "_" : "HEADE…" at bounding box center [402, 244] width 497 height 364
click at [238, 38] on span "Page Info" at bounding box center [233, 39] width 25 height 7
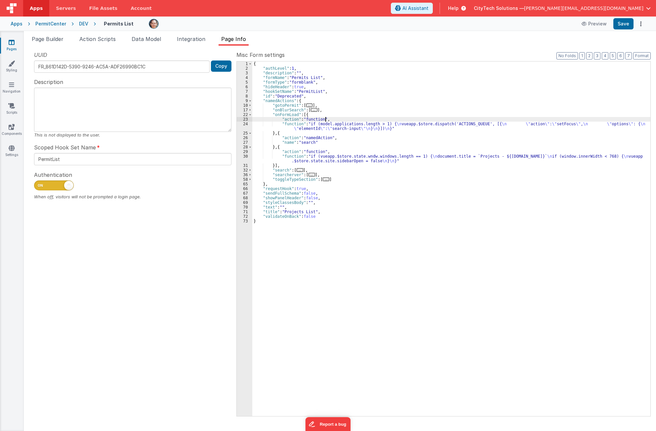
drag, startPoint x: 328, startPoint y: 118, endPoint x: 320, endPoint y: 118, distance: 7.9
click at [328, 118] on div "{ "authLevel" : 1 , "description" : "" , "formName" : "Permits List" , "formTyp…" at bounding box center [451, 244] width 398 height 364
click at [308, 129] on div "{ "authLevel" : 1 , "description" : "" , "formName" : "Permits List" , "formTyp…" at bounding box center [451, 244] width 398 height 364
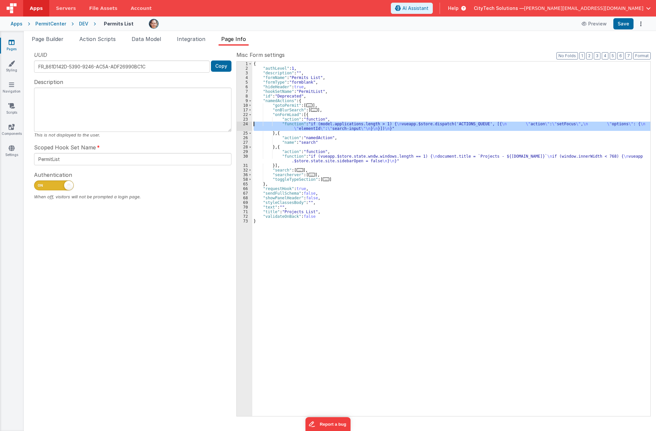
click at [244, 126] on div "24" at bounding box center [245, 126] width 16 height 9
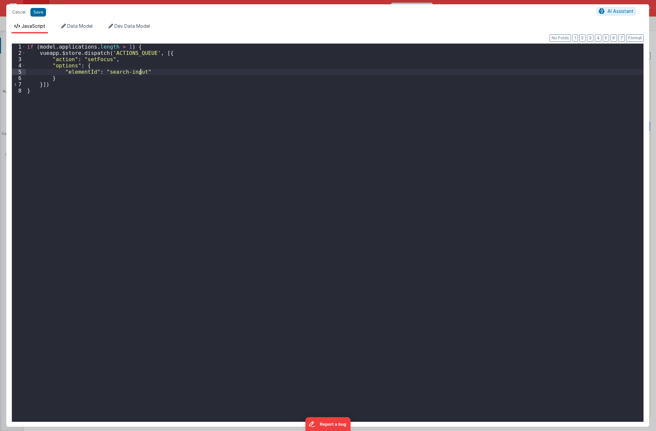
drag, startPoint x: 197, startPoint y: 74, endPoint x: 127, endPoint y: 60, distance: 71.7
click at [196, 75] on div "if ( model . applications . length > 1 ) { vueapp . $store . dispatch ( 'ACTION…" at bounding box center [335, 239] width 618 height 391
click at [80, 45] on div "if ( model . applications . length > 1 ) { vueapp . $store . dispatch ( 'ACTION…" at bounding box center [335, 239] width 618 height 391
click at [122, 159] on div "if ( model . permits . length > 1 ) { vueapp . $store . dispatch ( 'ACTIONS_QUE…" at bounding box center [335, 239] width 618 height 391
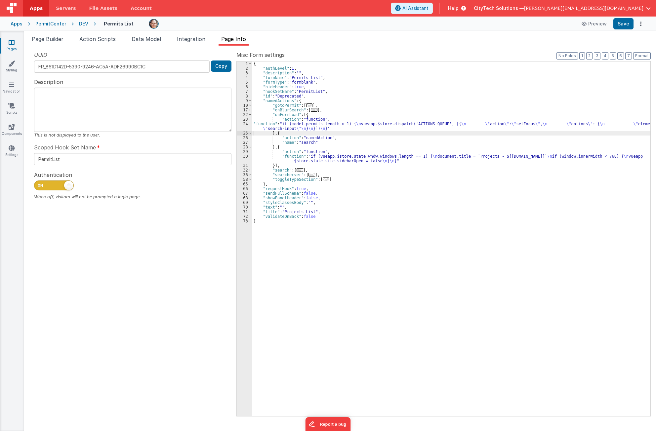
click at [467, 223] on div "{ "authLevel" : 1 , "description" : "" , "formName" : "Permits List" , "formTyp…" at bounding box center [451, 244] width 398 height 364
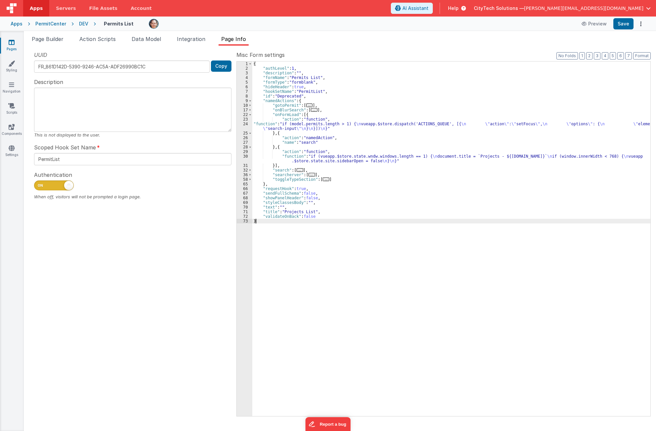
click at [376, 240] on div "{ "authLevel" : 1 , "description" : "" , "formName" : "Permits List" , "formTyp…" at bounding box center [451, 244] width 398 height 364
click at [13, 152] on link "Settings" at bounding box center [12, 151] width 24 height 13
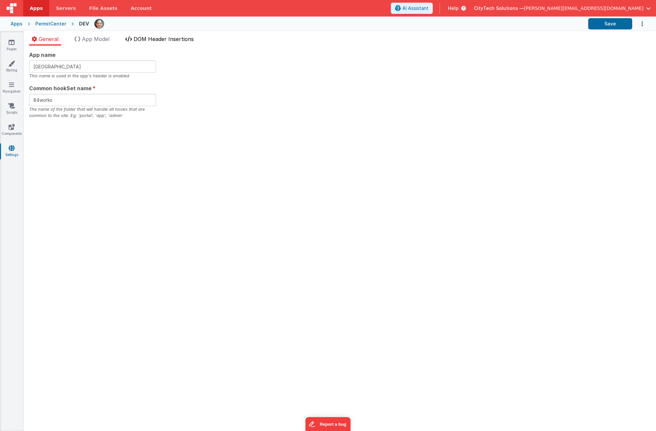
click at [171, 40] on span "DOM Header Insertions" at bounding box center [164, 39] width 60 height 7
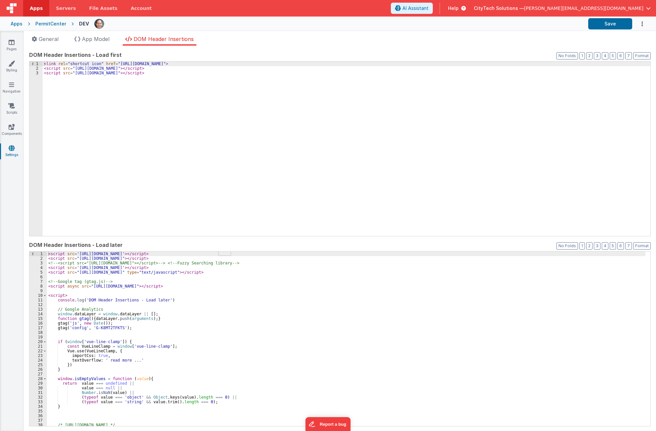
click at [142, 106] on div "< link rel = "shortcut icon" href = "https://west.cts.city/favicon-pc.png" > < …" at bounding box center [347, 154] width 608 height 184
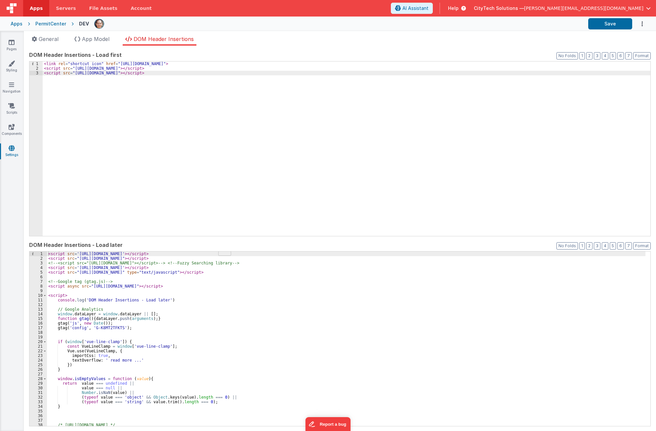
click at [299, 299] on div "< script src = 'https://unpkg.com/vue-line-clamp@1.3.2/dist/vue-line-clamp.js' …" at bounding box center [346, 344] width 599 height 184
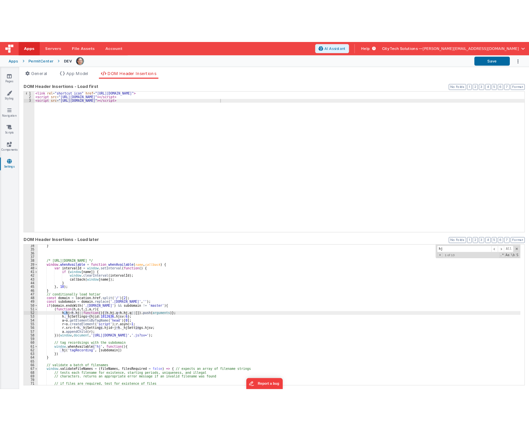
scroll to position [154, 0]
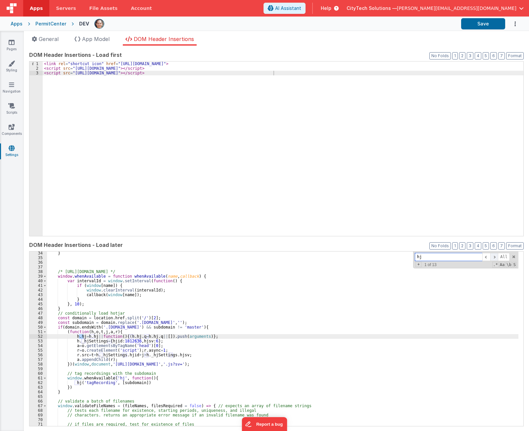
click at [492, 256] on span at bounding box center [494, 257] width 8 height 8
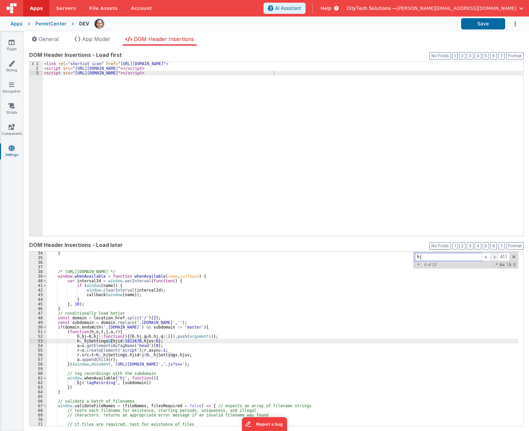
click at [492, 256] on span at bounding box center [494, 257] width 8 height 8
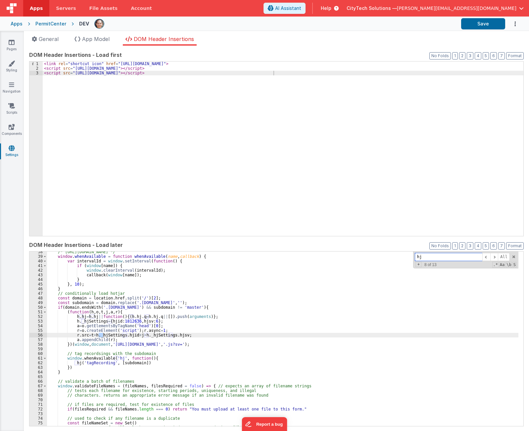
scroll to position [173, 0]
click at [491, 257] on span at bounding box center [494, 257] width 8 height 8
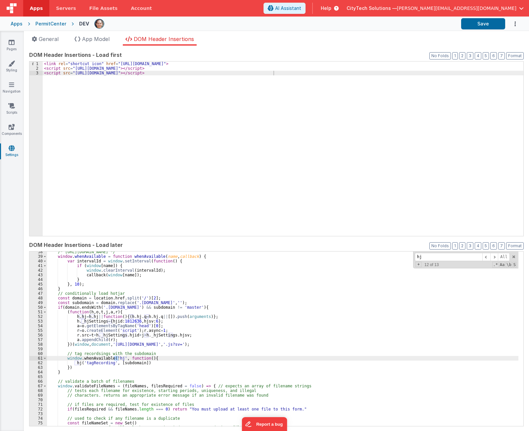
click at [163, 354] on div "/* https://stackoverflow.com/questions/8618464/how-to-wait-for-another-js-to-lo…" at bounding box center [282, 342] width 471 height 184
click at [99, 359] on div "/* https://stackoverflow.com/questions/8618464/how-to-wait-for-another-js-to-lo…" at bounding box center [282, 342] width 471 height 184
type input "whenAvailable"
click at [491, 260] on span at bounding box center [494, 257] width 8 height 8
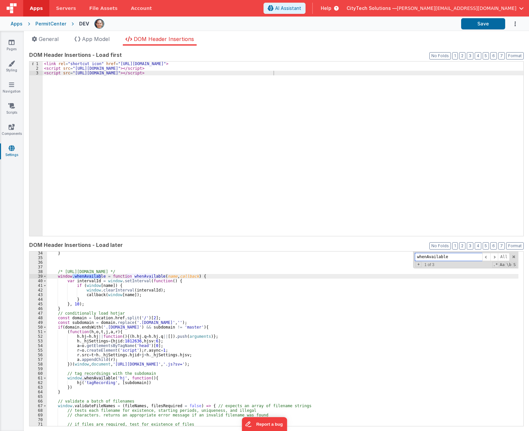
scroll to position [154, 0]
click at [491, 257] on span at bounding box center [494, 257] width 8 height 8
click at [203, 386] on div "} /* https://stackoverflow.com/questions/8618464/how-to-wait-for-another-js-to-…" at bounding box center [282, 343] width 471 height 184
click at [188, 174] on div "< link rel = "shortcut icon" href = "https://west.cts.city/favicon-pc.png" > < …" at bounding box center [283, 154] width 480 height 184
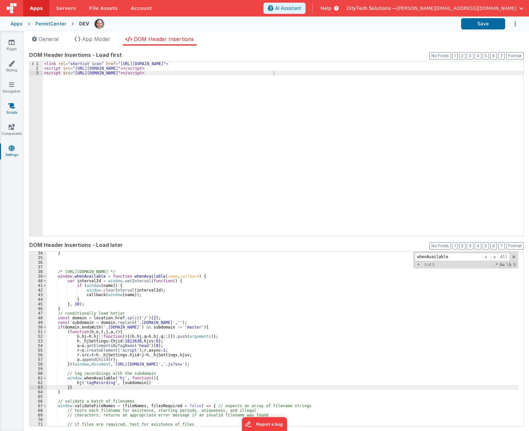
click at [15, 108] on icon at bounding box center [11, 106] width 7 height 7
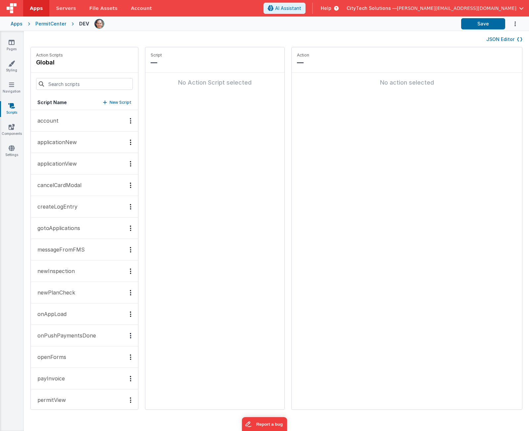
click at [93, 78] on div at bounding box center [84, 84] width 107 height 22
click at [89, 90] on input at bounding box center [84, 84] width 97 height 12
click at [56, 312] on p "onAppLoad" at bounding box center [49, 314] width 33 height 8
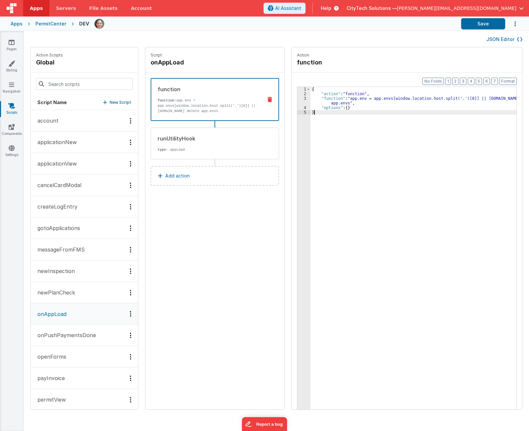
click at [374, 174] on div "{ "action" : "function" , "function" : "app.env = app.envs[window.location.host…" at bounding box center [416, 263] width 212 height 353
click at [365, 93] on div "{ "action" : "function" , "function" : "app.env = app.envs[window.location.host…" at bounding box center [416, 263] width 212 height 353
click at [371, 99] on div "{ "action" : "function" , "function" : "app.env = app.envs[window.location.host…" at bounding box center [416, 263] width 212 height 353
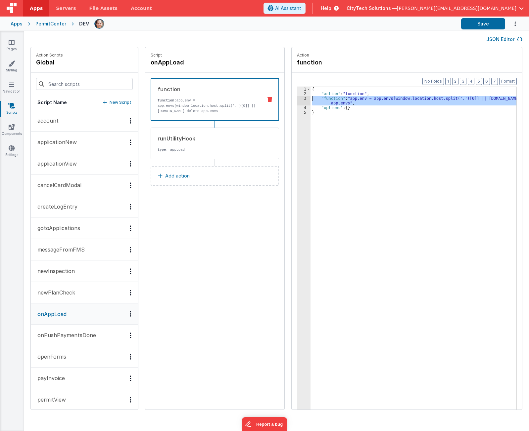
click at [297, 99] on div "3" at bounding box center [303, 100] width 13 height 9
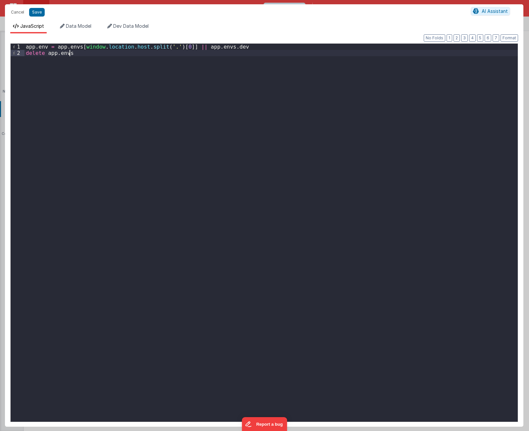
click at [155, 101] on div "app . env = app . envs [ window . location . host . split ( '.' ) [ 0 ]] || app…" at bounding box center [270, 239] width 493 height 391
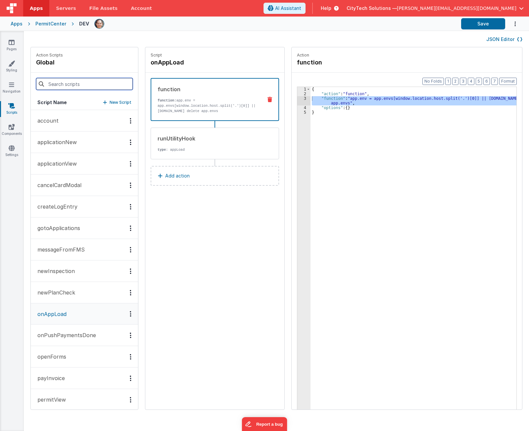
click at [74, 82] on input at bounding box center [84, 84] width 97 height 12
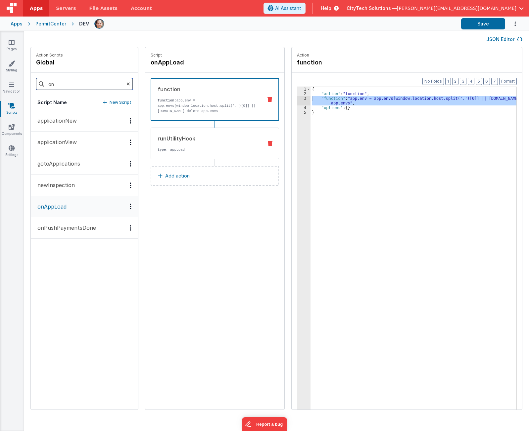
type input "on"
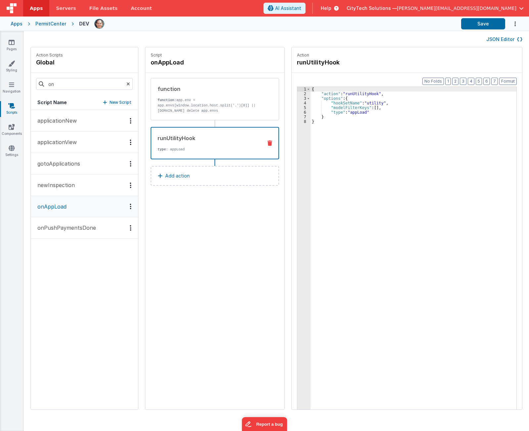
click at [189, 139] on div "runUtilityHook" at bounding box center [207, 138] width 100 height 8
click at [197, 95] on div "function function: app.env = app.envs[window.location.host.split('.')[0]] || ap…" at bounding box center [204, 99] width 107 height 28
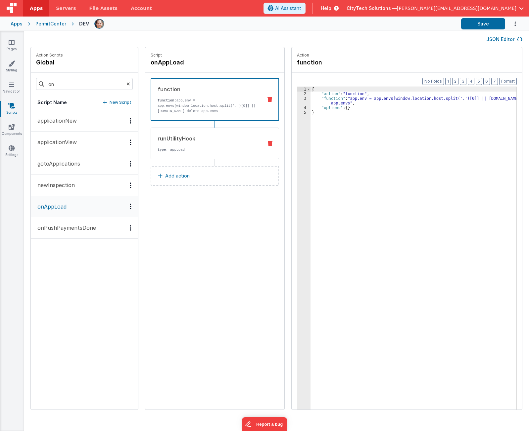
click at [206, 154] on div "runUtilityHook type : appLoad" at bounding box center [215, 144] width 128 height 32
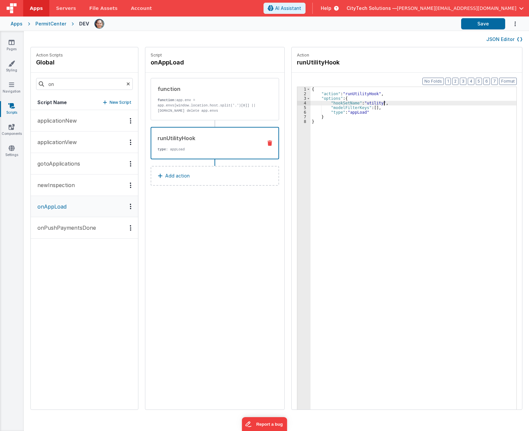
click at [377, 105] on div "{ "action" : "runUtilityHook" , "options" : { "hookSetName" : "utility" , "mode…" at bounding box center [416, 263] width 212 height 353
click at [378, 108] on div "{ "action" : "runUtilityHook" , "options" : { "hookSetName" : "utility" , "mode…" at bounding box center [416, 263] width 212 height 353
click at [422, 255] on div "{ "action" : "runUtilityHook" , "options" : { "hookSetName" : "utility" , "mode…" at bounding box center [416, 263] width 212 height 353
click at [445, 191] on div "{ "action" : "runUtilityHook" , "options" : { "hookSetName" : "utility" , "mode…" at bounding box center [416, 263] width 212 height 353
click at [126, 83] on icon at bounding box center [128, 84] width 4 height 22
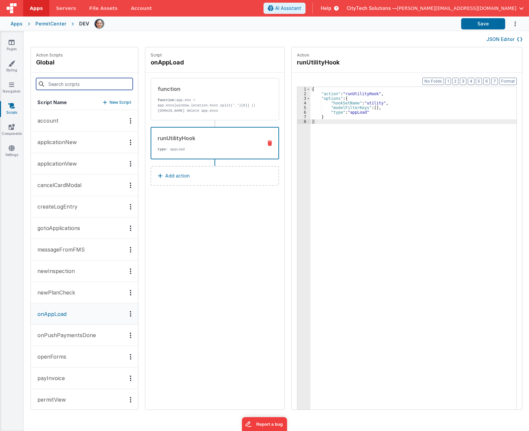
click at [102, 85] on input at bounding box center [84, 84] width 97 height 12
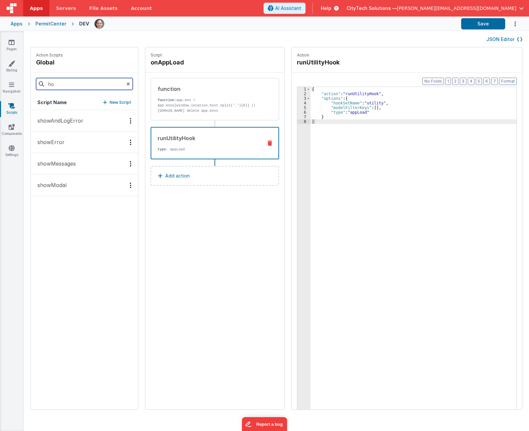
type input "hot"
click at [102, 85] on input "hot" at bounding box center [84, 84] width 97 height 12
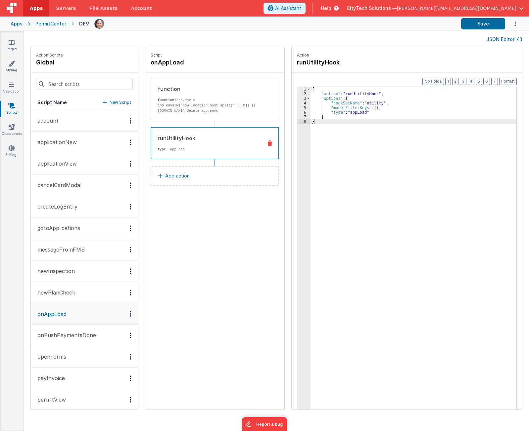
click at [193, 338] on div "Script onAppLoad function function: app.env = app.envs[window.location.host.spl…" at bounding box center [214, 228] width 139 height 363
click at [241, 227] on div "Script onAppLoad function function: app.env = app.envs[window.location.host.spl…" at bounding box center [214, 228] width 139 height 363
click at [187, 177] on button "Add action" at bounding box center [215, 176] width 128 height 20
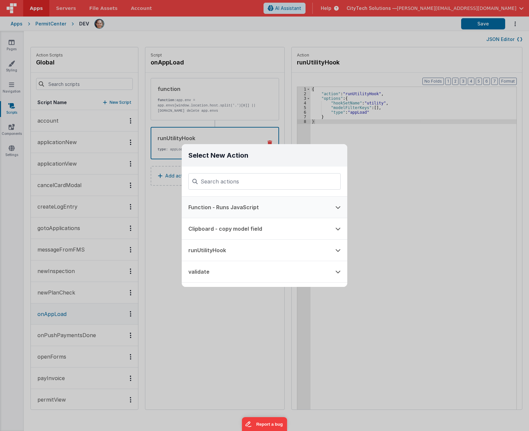
click at [250, 207] on button "Function - Runs JavaScript" at bounding box center [255, 207] width 147 height 21
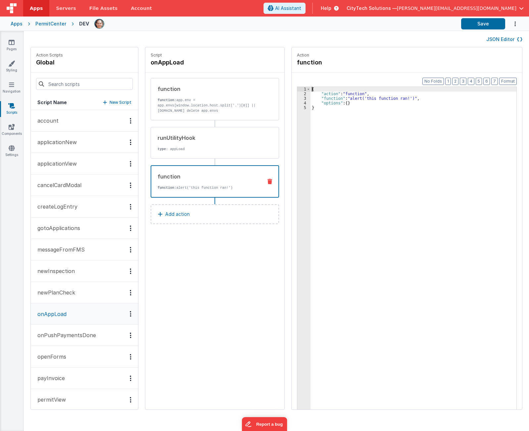
click at [297, 99] on div "3" at bounding box center [303, 98] width 13 height 5
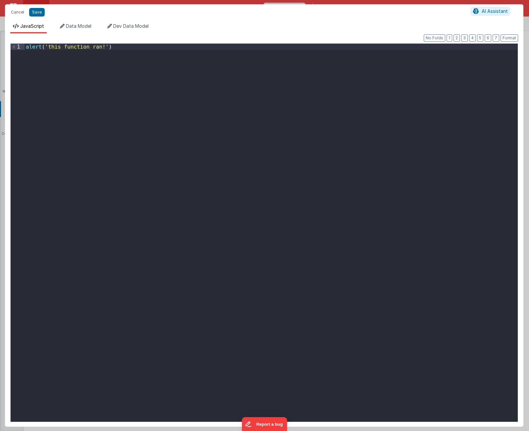
drag, startPoint x: 139, startPoint y: 81, endPoint x: 12, endPoint y: 46, distance: 131.6
click at [12, 46] on div "1 alert ( 'this function ran!' ) XXXXXXXXXXXXXXXXXXXXXXXXXXXXXXXXXXXXXXXXXXXXXX…" at bounding box center [264, 232] width 508 height 379
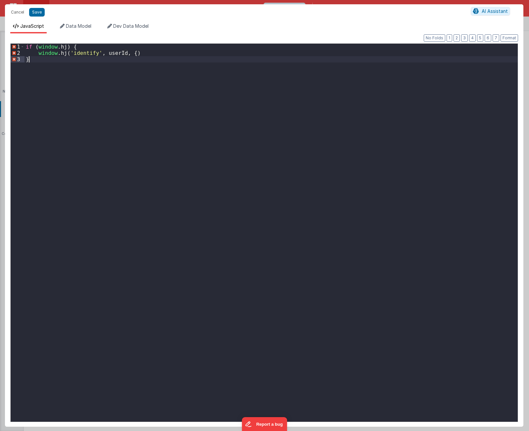
click at [118, 98] on div "if ( window . hj ) { window . hj ( 'identify' , userId , { ) }" at bounding box center [270, 239] width 493 height 391
click at [64, 47] on div "if ( window . hj ) { window . hj ( 'identify' , userId , { ) }" at bounding box center [270, 239] width 493 height 391
click at [166, 165] on div "if ( window . hj ) { window . hj ( 'identify' , userId , { ) }" at bounding box center [270, 239] width 493 height 391
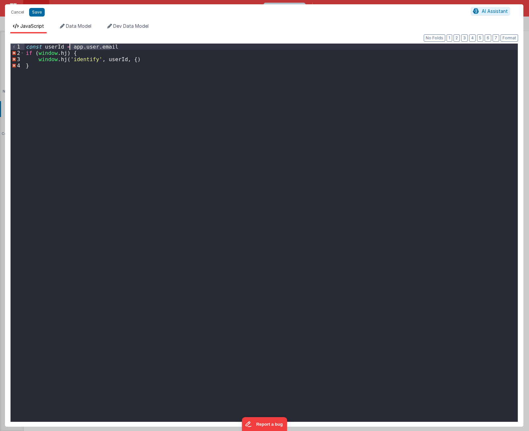
drag, startPoint x: 117, startPoint y: 47, endPoint x: 69, endPoint y: 47, distance: 48.0
click at [69, 47] on div "const userId = app . user . email if ( window . hj ) { window . hj ( 'identify'…" at bounding box center [270, 239] width 493 height 391
click at [79, 47] on div "const userId = app . user . email if ( window . hj ) { window . hj ( 'identify'…" at bounding box center [270, 233] width 493 height 378
drag, startPoint x: 113, startPoint y: 47, endPoint x: 12, endPoint y: 37, distance: 102.0
click at [12, 37] on div "Format 7 6 5 4 3 2 1 No Folds 1 2 3 4 const userId = app . user . email if ( wi…" at bounding box center [264, 230] width 518 height 394
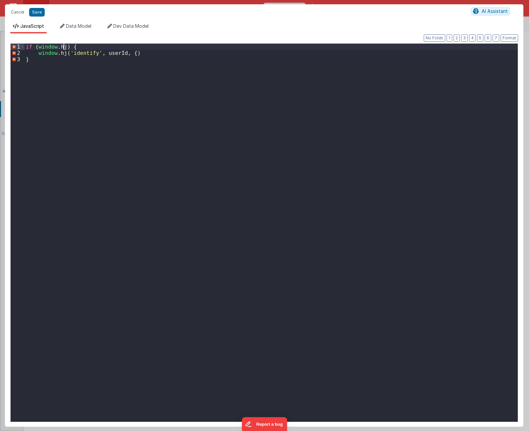
click at [65, 47] on div "if ( window . hj ) { window . hj ( 'identify' , userId , { ) }" at bounding box center [270, 239] width 493 height 391
click at [112, 54] on div "if ( window . hj && app . user . email ) { window . hj ( 'identify' , userId , …" at bounding box center [270, 239] width 493 height 391
click at [151, 54] on div "if ( window . hj && app . user . email ) { window . hj ( 'identify' , app . use…" at bounding box center [270, 239] width 493 height 391
click at [184, 52] on div "if ( window . hj && app . user . email ) { window . hj ( 'identify' , app . use…" at bounding box center [270, 239] width 493 height 391
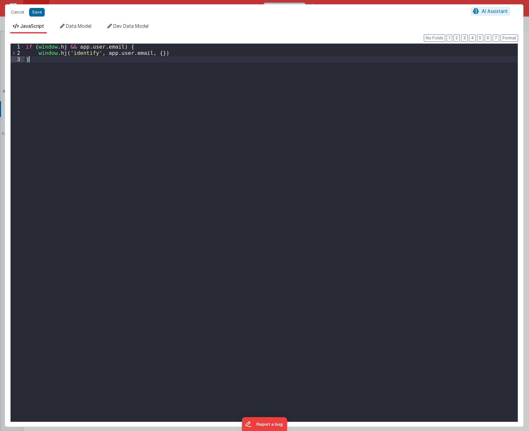
click at [184, 78] on div "if ( window . hj && app . user . email ) { window . hj ( 'identify' , app . use…" at bounding box center [270, 239] width 493 height 391
drag, startPoint x: 145, startPoint y: 181, endPoint x: 110, endPoint y: 113, distance: 76.6
click at [144, 181] on div "if ( window . hj && app . user . email ) { window . hj ( 'identify' , app . use…" at bounding box center [270, 239] width 493 height 391
click at [84, 52] on div "if ( window . hj && app . user . email ) { window . hj ( 'identify' , app . use…" at bounding box center [270, 239] width 493 height 391
click at [82, 72] on div "if ( window . hj && app . user . email ) { window . hj ( 'identify' , app . use…" at bounding box center [270, 239] width 493 height 391
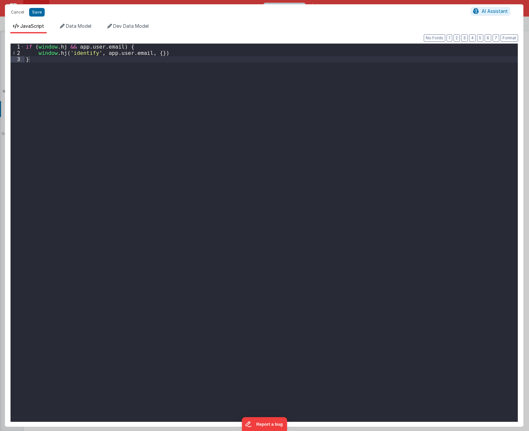
click at [190, 133] on div "if ( window . hj && app . user . email ) { window . hj ( 'identify' , app . use…" at bounding box center [270, 239] width 493 height 391
click at [126, 158] on div "if ( window . hj && app . user . email ) { window . hj ( 'identify' , app . use…" at bounding box center [270, 239] width 493 height 391
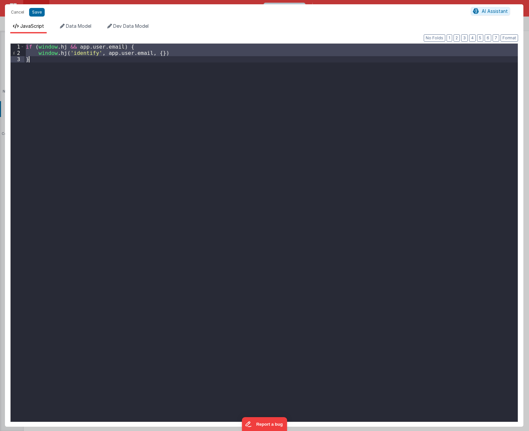
click at [166, 44] on div "if ( window . hj && app . user . email ) { window . hj ( 'identify' , app . use…" at bounding box center [270, 233] width 493 height 378
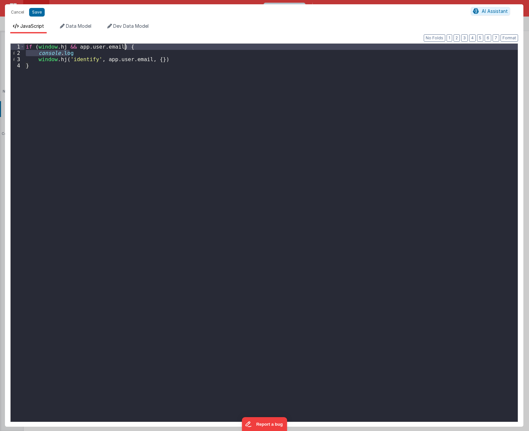
drag, startPoint x: 129, startPoint y: 54, endPoint x: 132, endPoint y: 48, distance: 6.8
click at [132, 48] on div "if ( window . hj && app . user . email ) { console . log window . hj ( 'identif…" at bounding box center [270, 239] width 493 height 391
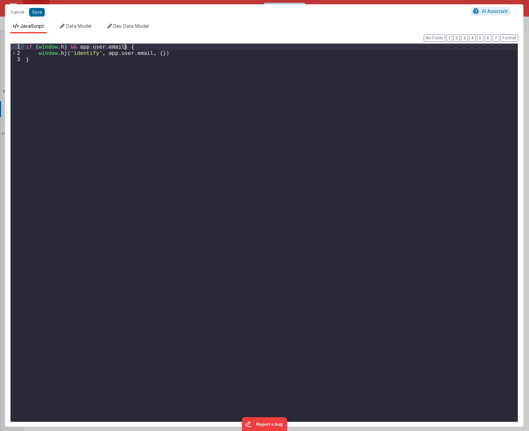
click at [99, 75] on div "if ( window . hj && app . user . email ) { window . hj ( 'identify' , app . use…" at bounding box center [270, 239] width 493 height 391
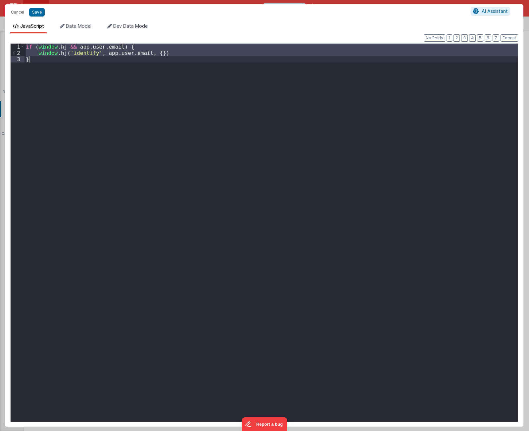
click at [108, 69] on div "if ( window . hj && app . user . email ) { window . hj ( 'identify' , app . use…" at bounding box center [270, 233] width 493 height 378
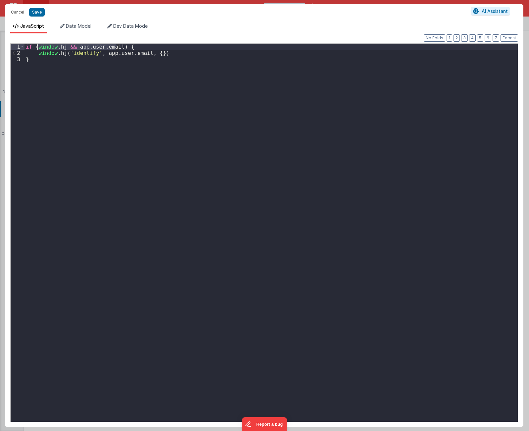
drag, startPoint x: 115, startPoint y: 48, endPoint x: 37, endPoint y: 47, distance: 78.4
click at [37, 47] on div "if ( window . hj && app . user . email ) { window . hj ( 'identify' , app . use…" at bounding box center [270, 239] width 493 height 391
click at [38, 48] on div "if ( window . hj && app . user . email ) { window . hj ( 'identify' , app . use…" at bounding box center [270, 233] width 493 height 378
click at [134, 64] on div "if ( vueapp . $store . state . auth . authenticated && window . hj && app . use…" at bounding box center [270, 239] width 493 height 391
drag, startPoint x: 148, startPoint y: 47, endPoint x: 37, endPoint y: 48, distance: 111.2
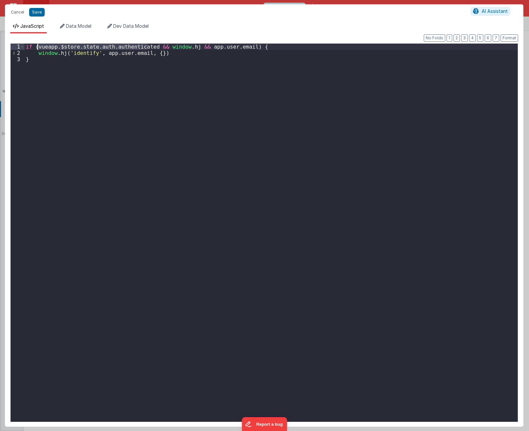
click at [37, 48] on div "if ( vueapp . $store . state . auth . authenticated && window . hj && app . use…" at bounding box center [270, 239] width 493 height 391
paste textarea
click at [120, 112] on div "if ( window . hj && vueapp . $store . state . auth . authenticated && app . use…" at bounding box center [270, 239] width 493 height 391
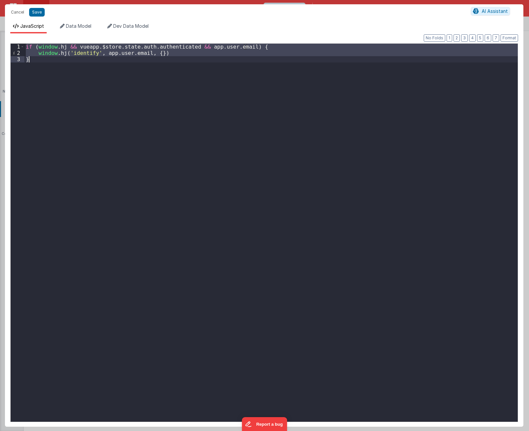
click at [129, 294] on div "if ( window . hj && vueapp . $store . state . auth . authenticated && app . use…" at bounding box center [270, 233] width 493 height 378
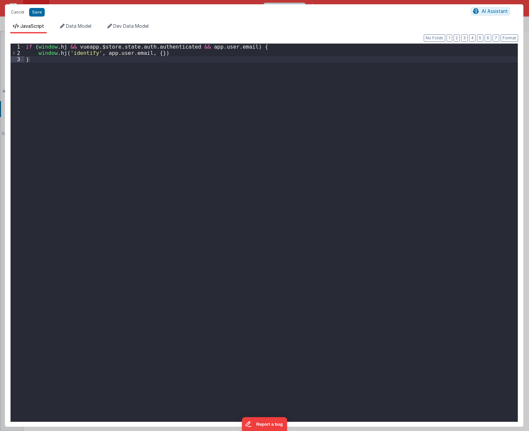
drag, startPoint x: 111, startPoint y: 168, endPoint x: 111, endPoint y: 160, distance: 8.6
click at [111, 165] on div "if ( window . hj && vueapp . $store . state . auth . authenticated && app . use…" at bounding box center [270, 239] width 493 height 391
click at [109, 98] on div "if ( window . hj && vueapp . $store . state . auth . authenticated && app . use…" at bounding box center [270, 239] width 493 height 391
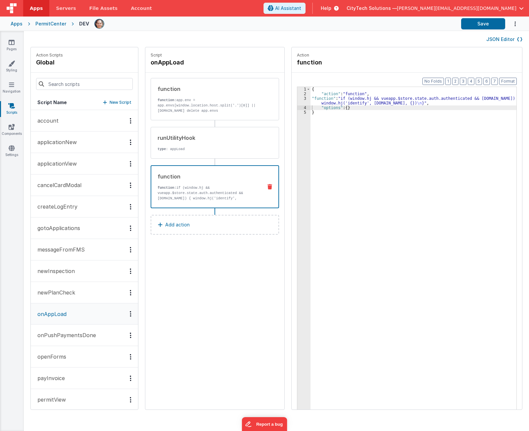
click at [236, 295] on div "Script onAppLoad function function: app.env = app.envs[window.location.host.spl…" at bounding box center [214, 228] width 139 height 363
click at [485, 23] on button "Save" at bounding box center [483, 23] width 44 height 11
click at [167, 64] on h4 "onAppLoad" at bounding box center [200, 62] width 99 height 9
click at [167, 64] on input "onAppLoad" at bounding box center [184, 62] width 66 height 9
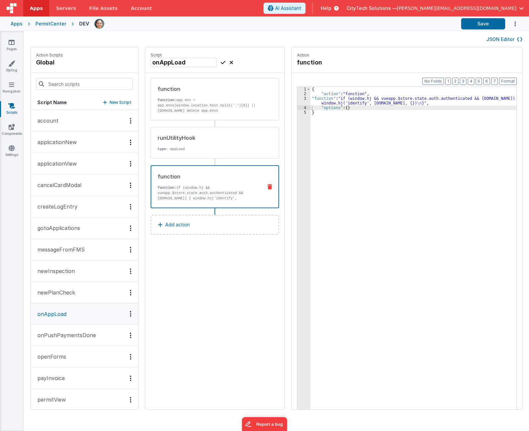
drag, startPoint x: 218, startPoint y: 339, endPoint x: 217, endPoint y: 318, distance: 21.2
click at [218, 338] on div "Script onAppLoad function function: app.env = app.envs[window.location.host.spl…" at bounding box center [214, 228] width 139 height 363
click at [208, 302] on div "Script onAppLoad function function: app.env = app.envs[window.location.host.spl…" at bounding box center [214, 228] width 139 height 363
click at [216, 297] on div "Script onAppLoad function function: app.env = app.envs[window.location.host.spl…" at bounding box center [214, 228] width 139 height 363
click at [207, 288] on div "Script onAppLoad function function: app.env = app.envs[window.location.host.spl…" at bounding box center [214, 228] width 139 height 363
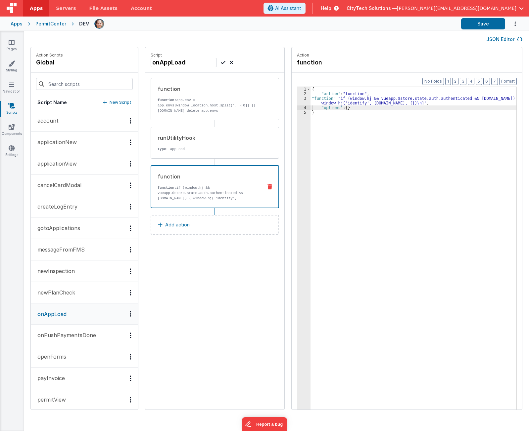
click at [227, 59] on div "onAppLoad" at bounding box center [215, 62] width 128 height 9
click at [229, 62] on icon at bounding box center [231, 63] width 4 height 8
click at [202, 338] on div "Script onAppLoad function function: app.env = app.envs[window.location.host.spl…" at bounding box center [214, 228] width 139 height 363
drag, startPoint x: 375, startPoint y: 136, endPoint x: 402, endPoint y: 41, distance: 99.1
click at [374, 134] on div "{ "action" : "function" , "function" : "if (window.hj && vueapp.$store.state.au…" at bounding box center [416, 263] width 212 height 353
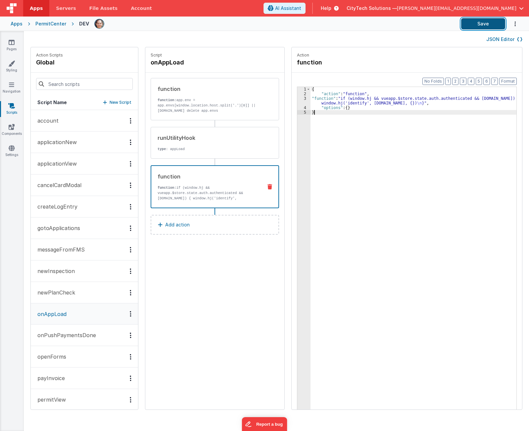
click at [488, 21] on button "Save" at bounding box center [483, 23] width 44 height 11
click at [215, 22] on div at bounding box center [274, 23] width 361 height 11
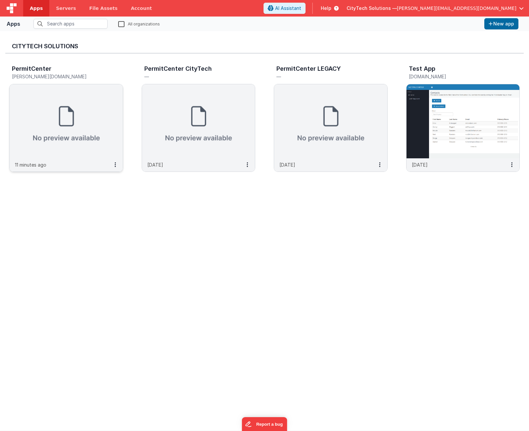
click at [64, 108] on img at bounding box center [66, 121] width 113 height 74
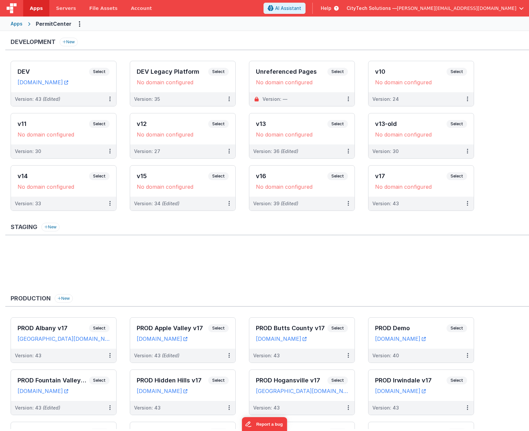
click at [148, 271] on ul at bounding box center [270, 267] width 518 height 43
drag, startPoint x: 83, startPoint y: 261, endPoint x: 78, endPoint y: 223, distance: 37.8
drag, startPoint x: 78, startPoint y: 223, endPoint x: 101, endPoint y: 70, distance: 154.6
click at [101, 70] on span "Select" at bounding box center [99, 72] width 21 height 8
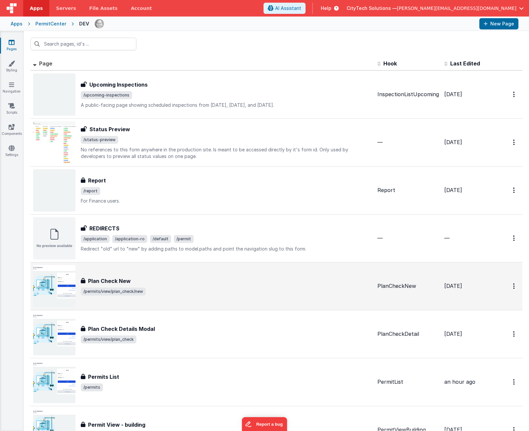
click at [157, 280] on div "Plan Check New" at bounding box center [226, 281] width 291 height 8
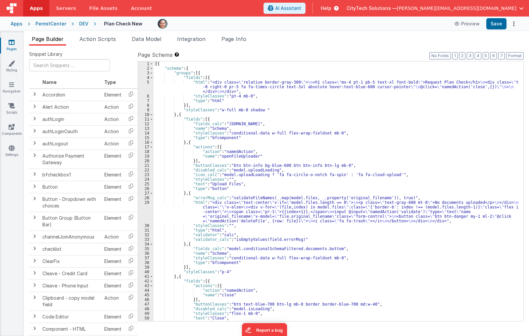
click at [81, 24] on div "DEV" at bounding box center [83, 24] width 9 height 7
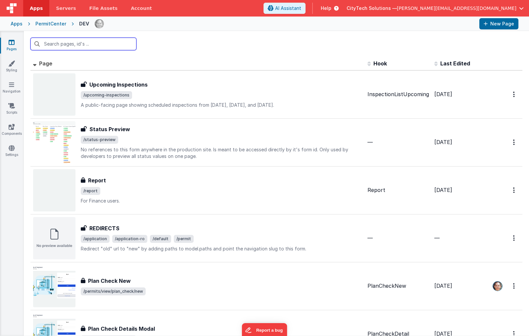
click at [83, 44] on input "text" at bounding box center [83, 44] width 106 height 13
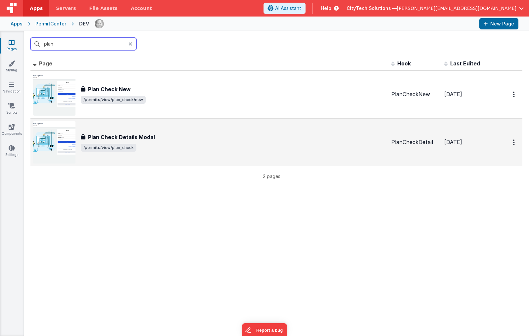
type input "plan"
click at [156, 136] on div "Plan Check Details Modal" at bounding box center [233, 137] width 305 height 8
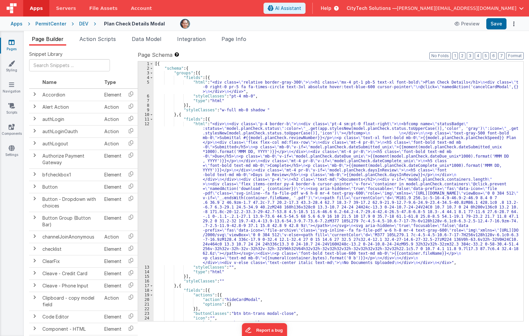
click at [143, 165] on div "12" at bounding box center [146, 194] width 16 height 144
click at [145, 159] on div "12" at bounding box center [146, 194] width 16 height 144
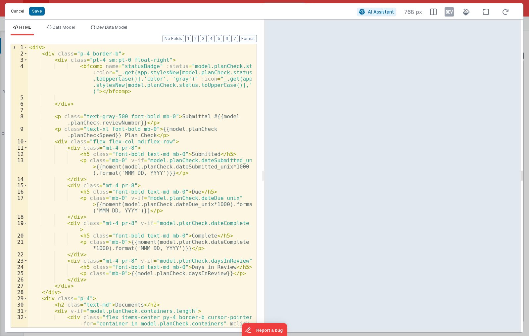
click at [20, 11] on button "Cancel" at bounding box center [18, 11] width 20 height 9
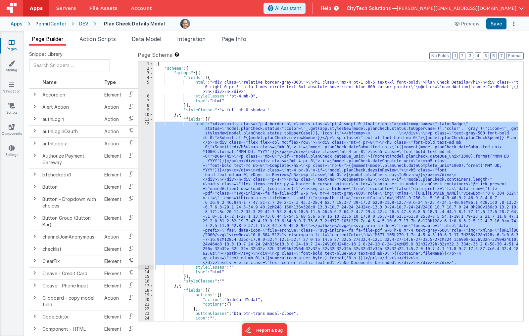
click at [247, 212] on div "[{ "schema" : { "groups" : [{ "fields" : [{ "html" : "<div class= \" relative b…" at bounding box center [336, 192] width 365 height 260
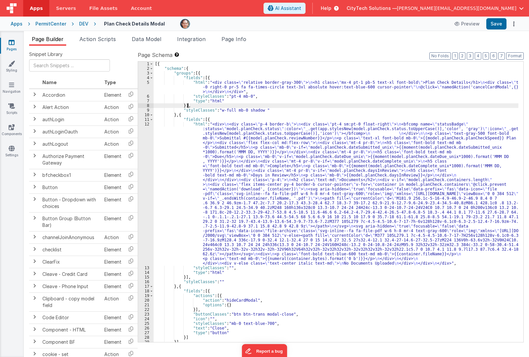
click at [213, 106] on div "[{ "schema" : { "groups" : [{ "fields" : [{ "html" : "<div class= \" relative b…" at bounding box center [336, 206] width 365 height 289
click at [237, 34] on div "Page Builder Action Scripts Data Model Integration Page Info Snippet Library Na…" at bounding box center [276, 194] width 505 height 326
click at [236, 39] on span "Page Info" at bounding box center [233, 39] width 25 height 7
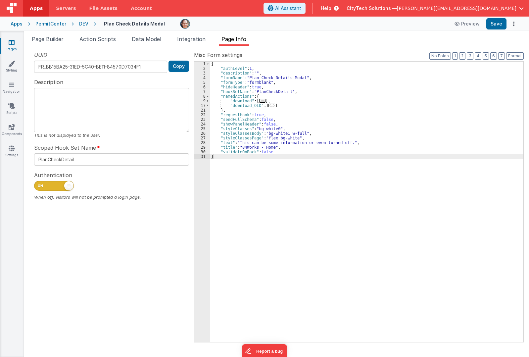
click at [275, 99] on div "{ "authLevel" : 1 , "description" : "" , "formName" : "Plan Check Details Modal…" at bounding box center [366, 206] width 313 height 289
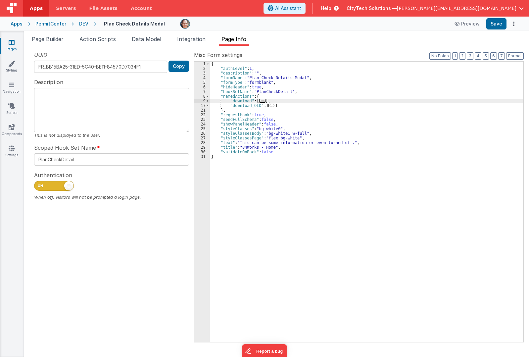
click at [260, 100] on span "..." at bounding box center [262, 101] width 7 height 4
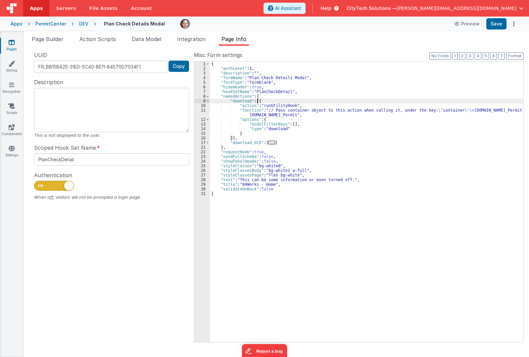
click at [272, 106] on div "{ "authLevel" : 1 , "description" : "" , "formName" : "Plan Check Details Modal…" at bounding box center [366, 206] width 313 height 289
click at [204, 110] on div "11" at bounding box center [202, 112] width 16 height 9
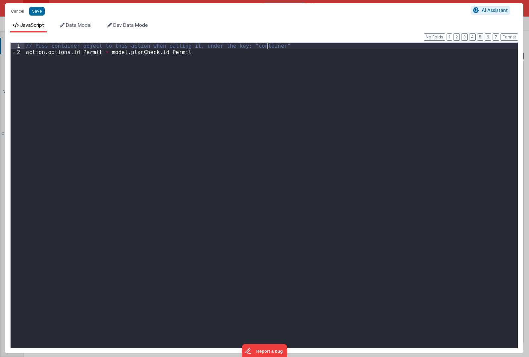
click at [281, 43] on div "// Pass container object to this action when calling it, under the key: "contai…" at bounding box center [270, 202] width 493 height 318
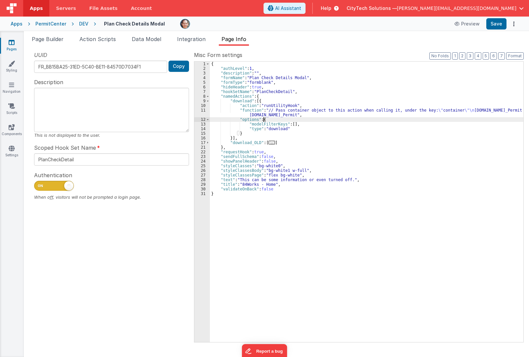
click at [276, 119] on div "{ "authLevel" : 1 , "description" : "" , "formName" : "Plan Check Details Modal…" at bounding box center [366, 206] width 313 height 289
click at [281, 110] on div "{ "authLevel" : 1 , "description" : "" , "formName" : "Plan Check Details Modal…" at bounding box center [366, 206] width 313 height 289
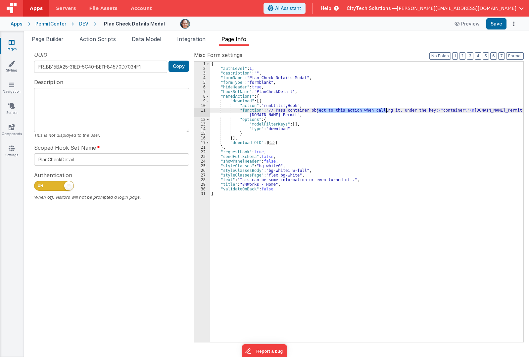
drag, startPoint x: 318, startPoint y: 110, endPoint x: 386, endPoint y: 111, distance: 67.5
click at [386, 111] on div "{ "authLevel" : 1 , "description" : "" , "formName" : "Plan Check Details Modal…" at bounding box center [366, 206] width 313 height 289
click at [50, 38] on span "Page Builder" at bounding box center [48, 39] width 32 height 7
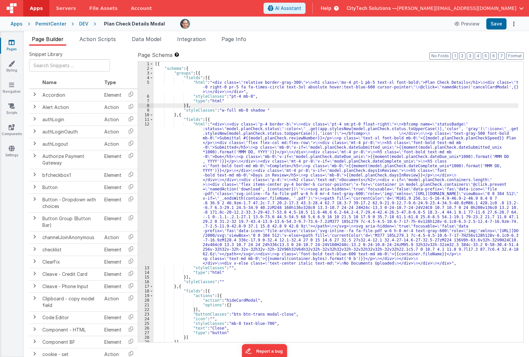
drag, startPoint x: 256, startPoint y: 165, endPoint x: 252, endPoint y: 166, distance: 4.9
click at [256, 165] on div "[{ "schema" : { "groups" : [{ "fields" : [{ "html" : "<div class= \" relative b…" at bounding box center [336, 206] width 365 height 289
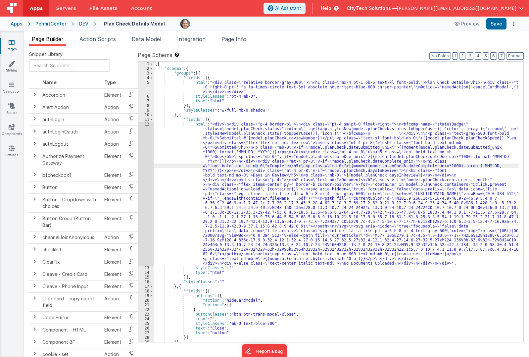
click at [139, 151] on div "12" at bounding box center [146, 194] width 16 height 144
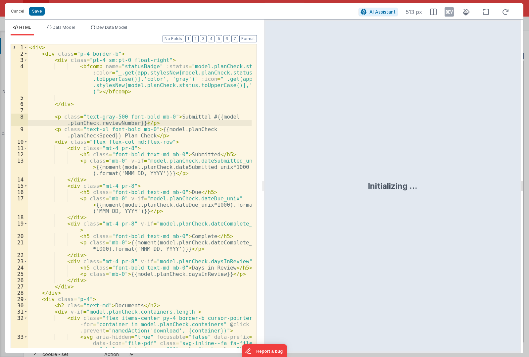
click at [181, 125] on div "< div > < div class = "p-4 border-b" > < div class = "pt-4 sm:pt-0 float-right"…" at bounding box center [140, 214] width 224 height 341
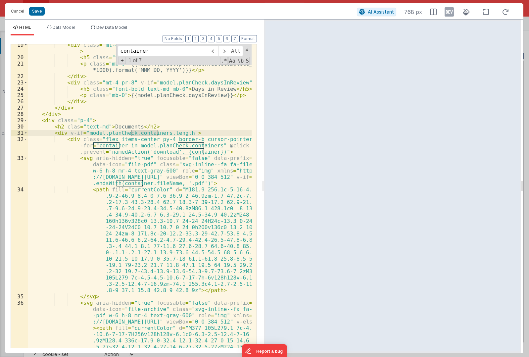
scroll to position [179, 0]
type input "container"
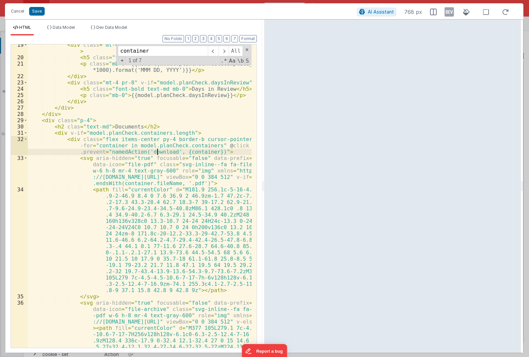
click at [158, 151] on div "< div class = "mt-4 pr-8" v-if = "model.planCheck.dateComplete_unix" > < h5 cla…" at bounding box center [140, 247] width 224 height 410
drag, startPoint x: 158, startPoint y: 151, endPoint x: 186, endPoint y: 150, distance: 27.5
click at [160, 151] on div "< div class = "mt-4 pr-8" v-if = "model.planCheck.dateComplete_unix" > < h5 cla…" at bounding box center [140, 247] width 224 height 410
click at [190, 150] on div "< div class = "mt-4 pr-8" v-if = "model.planCheck.dateComplete_unix" > < h5 cla…" at bounding box center [140, 247] width 224 height 410
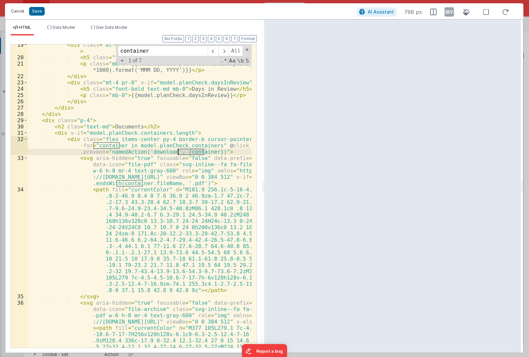
click at [17, 12] on button "Cancel" at bounding box center [18, 11] width 20 height 9
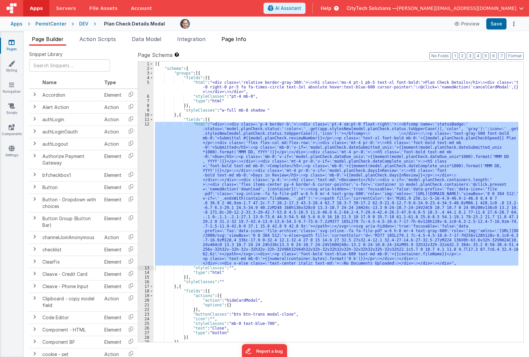
click at [245, 38] on span "Page Info" at bounding box center [233, 39] width 25 height 7
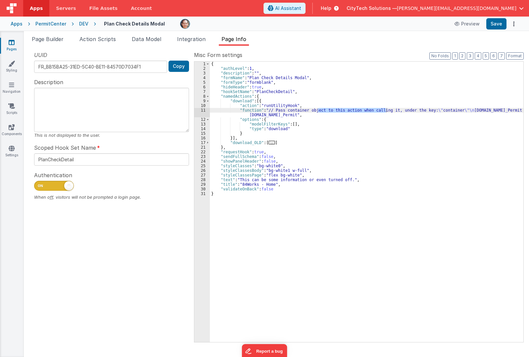
drag, startPoint x: 115, startPoint y: 283, endPoint x: 115, endPoint y: 279, distance: 4.0
click at [115, 283] on div "UUID FR_BB15BA25-31ED-5C40-BE11-84570D7034F1 Copy Description This is not displ…" at bounding box center [111, 196] width 165 height 290
click at [98, 256] on div "UUID FR_BB15BA25-31ED-5C40-BE11-84570D7034F1 Copy Description This is not displ…" at bounding box center [111, 196] width 165 height 290
click at [338, 119] on div "{ "authLevel" : 1 , "description" : "" , "formName" : "Plan Check Details Modal…" at bounding box center [366, 206] width 313 height 289
click at [341, 107] on div "{ "authLevel" : 1 , "description" : "" , "formName" : "Plan Check Details Modal…" at bounding box center [366, 206] width 313 height 289
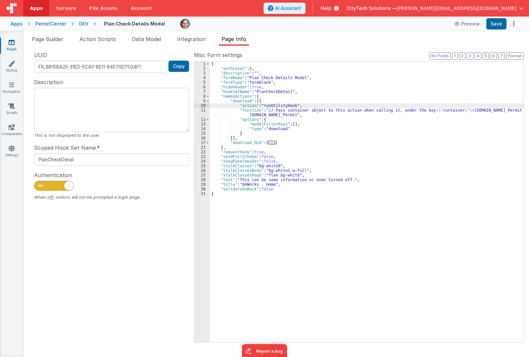
click at [279, 101] on div "{ "authLevel" : 1 , "description" : "" , "formName" : "Plan Check Details Modal…" at bounding box center [366, 206] width 313 height 289
click at [269, 143] on span "..." at bounding box center [271, 143] width 7 height 4
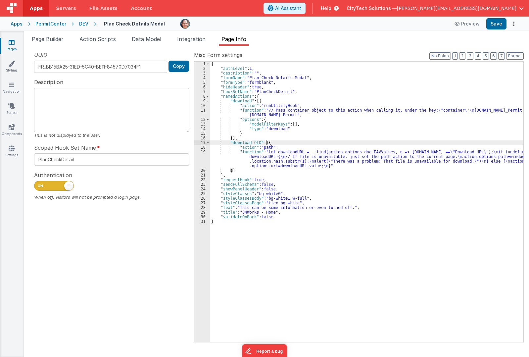
click at [279, 140] on div "{ "authLevel" : 1 , "description" : "" , "formName" : "Plan Check Details Modal…" at bounding box center [366, 206] width 313 height 289
drag, startPoint x: 279, startPoint y: 157, endPoint x: 254, endPoint y: 155, distance: 25.0
click at [278, 157] on div "{ "authLevel" : 1 , "description" : "" , "formName" : "Plan Check Details Modal…" at bounding box center [366, 206] width 313 height 289
click at [203, 158] on div "19" at bounding box center [202, 159] width 16 height 19
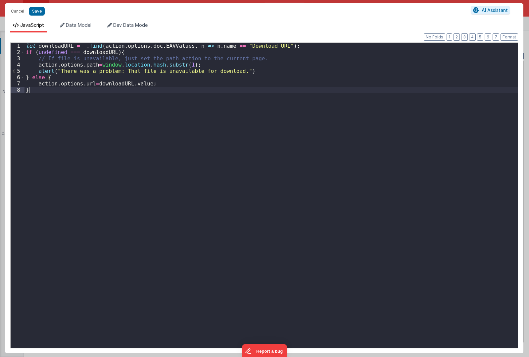
click at [145, 163] on div "let downloadURL = _ . find ( action . options . doc . EAVValues , n => n . name…" at bounding box center [270, 202] width 493 height 318
drag, startPoint x: 133, startPoint y: 168, endPoint x: 131, endPoint y: 152, distance: 17.0
drag, startPoint x: 131, startPoint y: 149, endPoint x: 146, endPoint y: 57, distance: 93.9
click at [146, 57] on div "let downloadURL = _ . find ( action . options . doc . EAVValues , n => n . name…" at bounding box center [270, 202] width 493 height 318
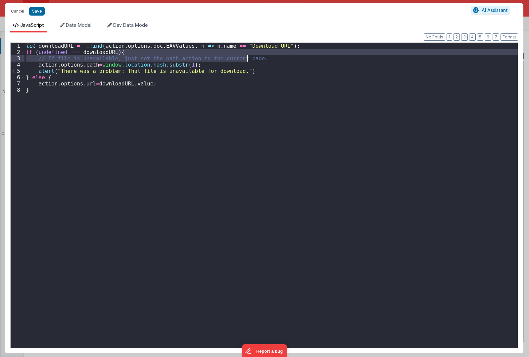
drag, startPoint x: 185, startPoint y: 52, endPoint x: 269, endPoint y: 59, distance: 84.3
click at [269, 59] on div "let downloadURL = _ . find ( action . options . doc . EAVValues , n => n . name…" at bounding box center [270, 202] width 493 height 318
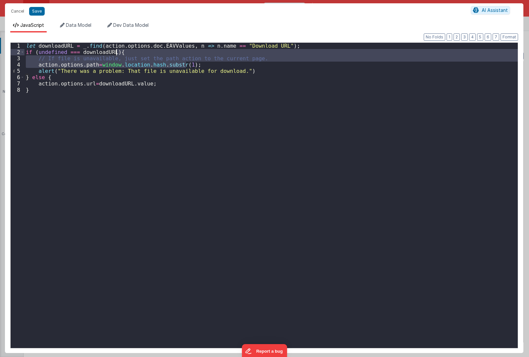
drag, startPoint x: 211, startPoint y: 62, endPoint x: 217, endPoint y: 53, distance: 10.6
click at [217, 53] on div "let downloadURL = _ . find ( action . options . doc . EAVValues , n => n . name…" at bounding box center [270, 202] width 493 height 318
click at [215, 60] on div "let downloadURL = _ . find ( action . options . doc . EAVValues , n => n . name…" at bounding box center [270, 195] width 493 height 305
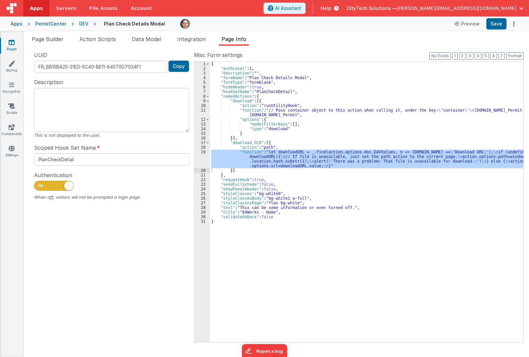
click at [275, 143] on div "{ "authLevel" : 1 , "description" : "" , "formName" : "Plan Check Details Modal…" at bounding box center [366, 206] width 313 height 289
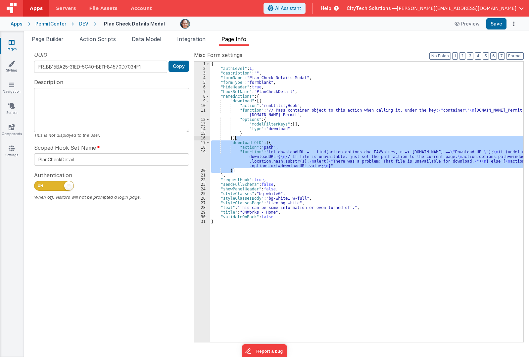
drag, startPoint x: 239, startPoint y: 165, endPoint x: 246, endPoint y: 139, distance: 27.1
click at [246, 139] on div "{ "authLevel" : 1 , "description" : "" , "formName" : "Plan Check Details Modal…" at bounding box center [366, 206] width 313 height 289
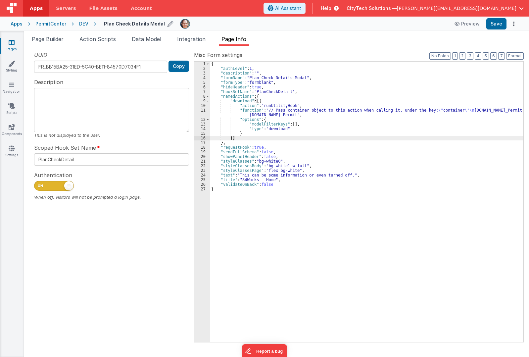
click at [150, 24] on h4 "Plan Check Details Modal" at bounding box center [134, 23] width 61 height 5
click at [150, 24] on input "Plan Check Details Modal" at bounding box center [145, 24] width 82 height 10
click at [138, 261] on div "UUID FR_BB15BA25-31ED-5C40-BE11-84570D7034F1 Copy Description This is not displ…" at bounding box center [111, 196] width 165 height 290
click at [448, 125] on div "{ "authLevel" : 1 , "description" : "" , "formName" : "Plan Check Details Modal…" at bounding box center [366, 206] width 313 height 289
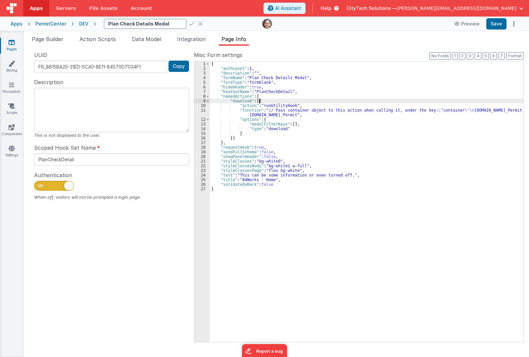
click at [319, 100] on div "{ "authLevel" : 1 , "description" : "" , "formName" : "Plan Check Details Modal…" at bounding box center [366, 206] width 313 height 289
click at [316, 111] on div "{ "authLevel" : 1 , "description" : "" , "formName" : "Plan Check Details Modal…" at bounding box center [366, 206] width 313 height 289
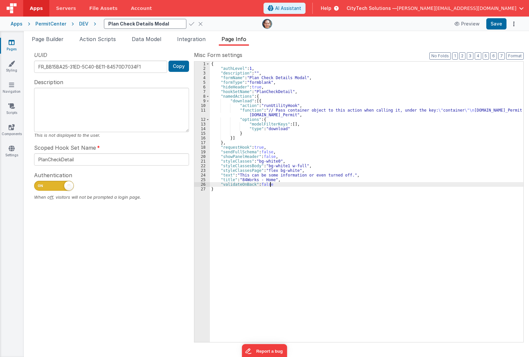
drag, startPoint x: 284, startPoint y: 182, endPoint x: 218, endPoint y: 39, distance: 157.8
click at [283, 178] on div "{ "authLevel" : 1 , "description" : "" , "formName" : "Plan Check Details Modal…" at bounding box center [366, 206] width 313 height 289
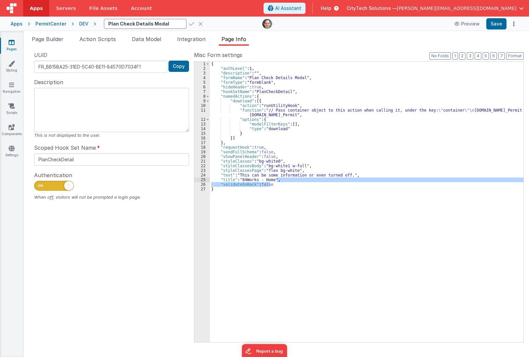
click at [198, 23] on icon at bounding box center [200, 23] width 5 height 9
click at [248, 148] on div "{ "authLevel" : 1 , "description" : "" , "formName" : "Plan Check Details Modal…" at bounding box center [366, 206] width 313 height 289
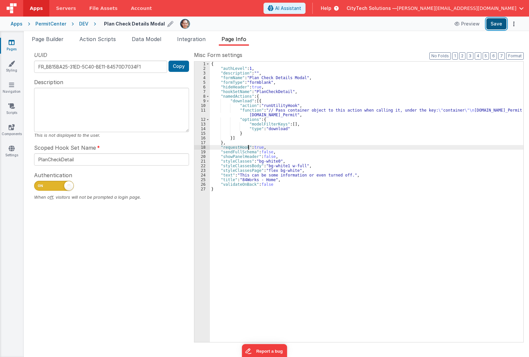
click at [500, 25] on button "Save" at bounding box center [496, 23] width 20 height 11
